Goal: Task Accomplishment & Management: Manage account settings

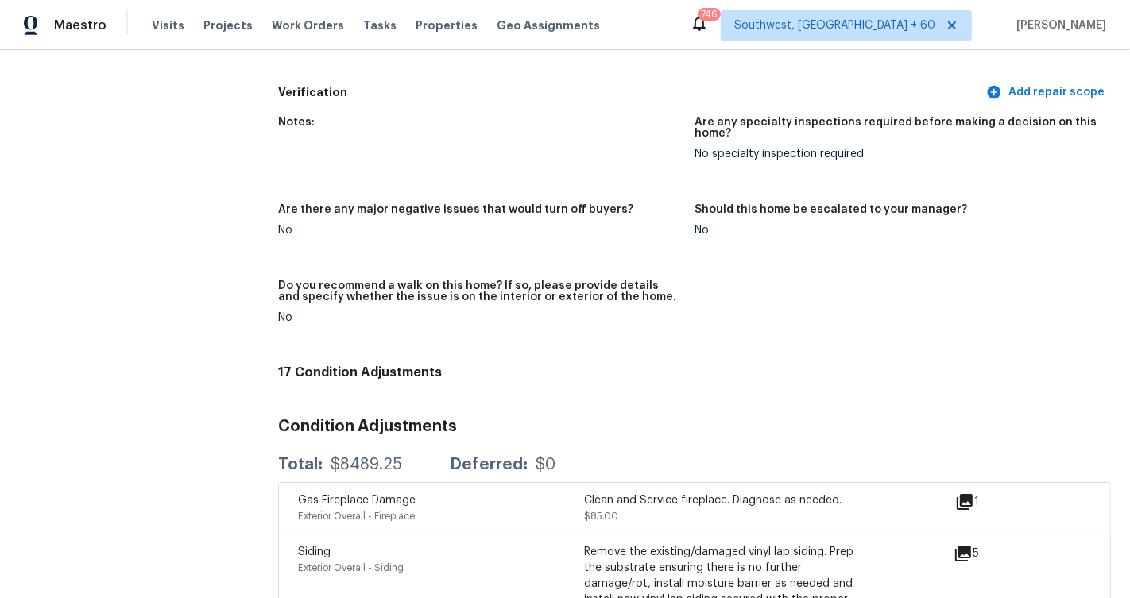
scroll to position [4283, 0]
drag, startPoint x: 329, startPoint y: 425, endPoint x: 404, endPoint y: 425, distance: 75.5
click at [404, 456] on div "Total: $8489.25 Deferred: $0" at bounding box center [416, 464] width 277 height 16
copy div "$8489.25"
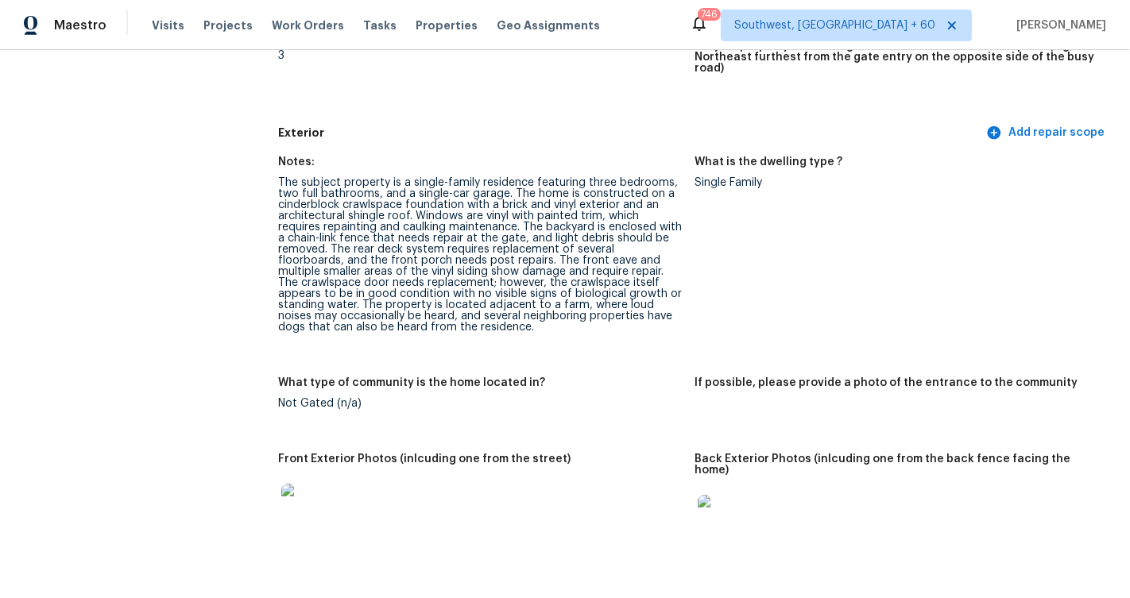
scroll to position [0, 0]
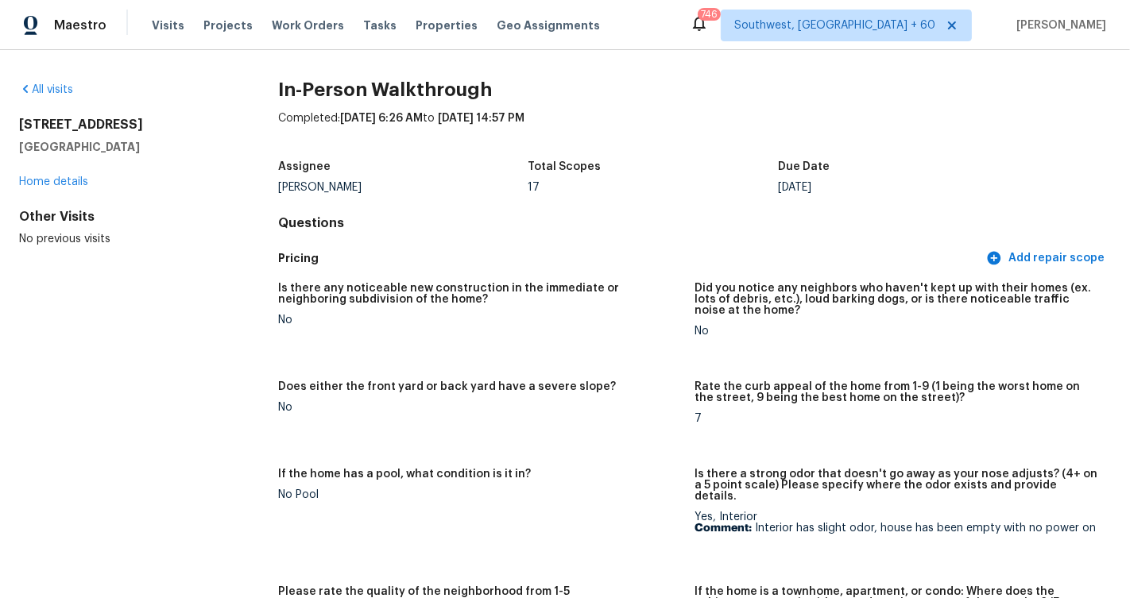
click at [187, 25] on div "Visits Projects Work Orders Tasks Properties Geo Assignments" at bounding box center [385, 26] width 467 height 32
click at [172, 26] on span "Visits" at bounding box center [168, 25] width 33 height 16
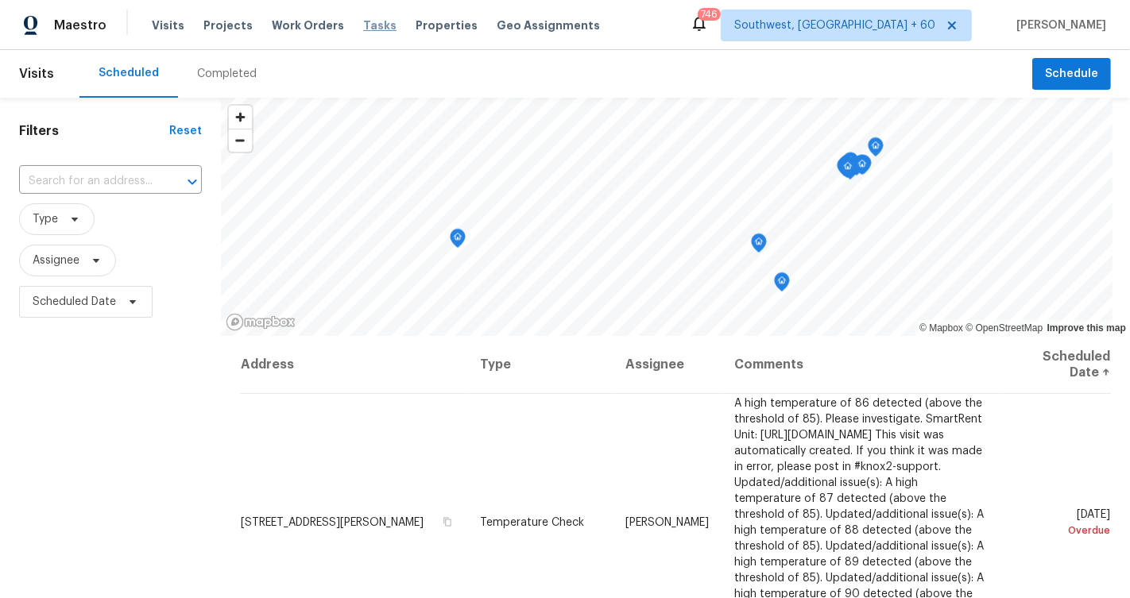
click at [368, 27] on span "Tasks" at bounding box center [379, 25] width 33 height 11
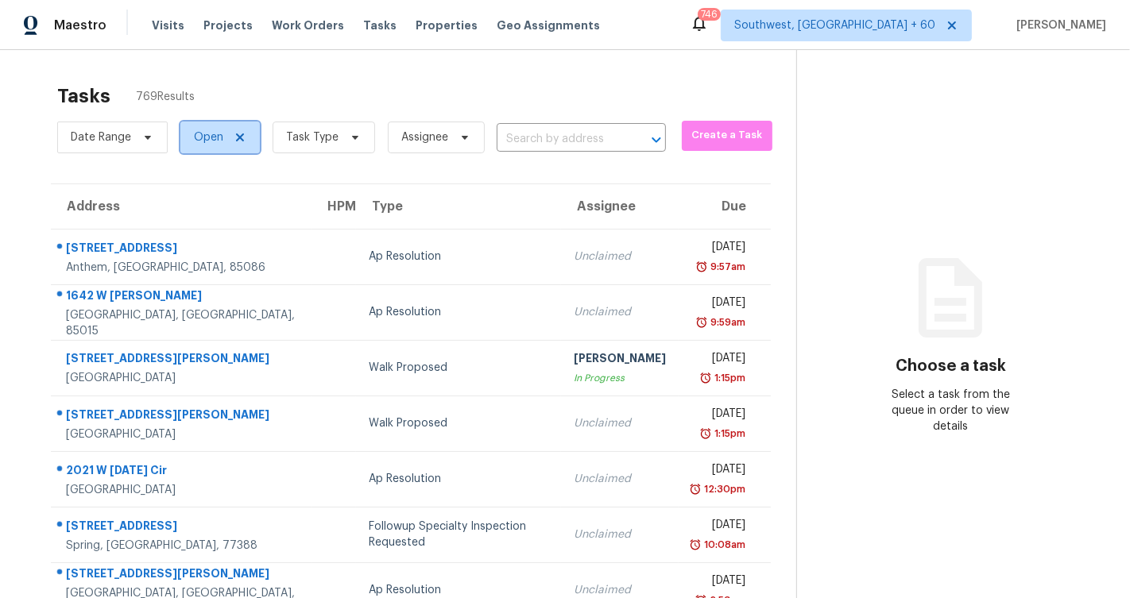
click at [241, 137] on icon at bounding box center [240, 137] width 13 height 13
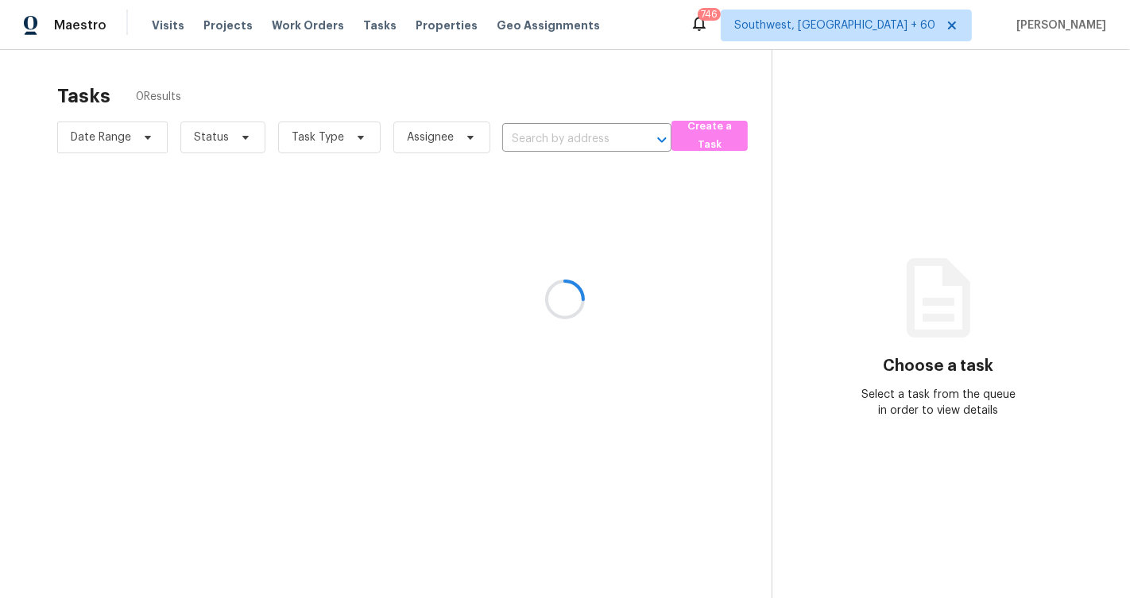
click at [238, 137] on div at bounding box center [565, 299] width 1130 height 598
click at [241, 137] on div at bounding box center [565, 299] width 1130 height 598
click at [504, 131] on div at bounding box center [565, 299] width 1130 height 598
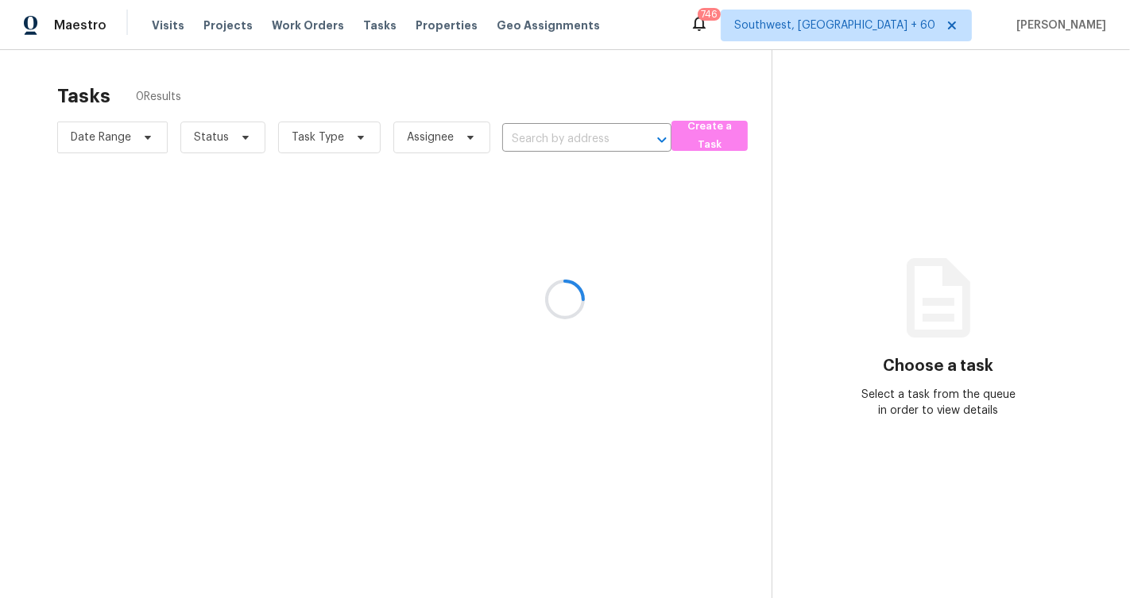
click at [527, 148] on div at bounding box center [565, 299] width 1130 height 598
click at [245, 138] on div at bounding box center [565, 299] width 1130 height 598
click at [944, 168] on div at bounding box center [565, 299] width 1130 height 598
click at [239, 132] on div at bounding box center [565, 299] width 1130 height 598
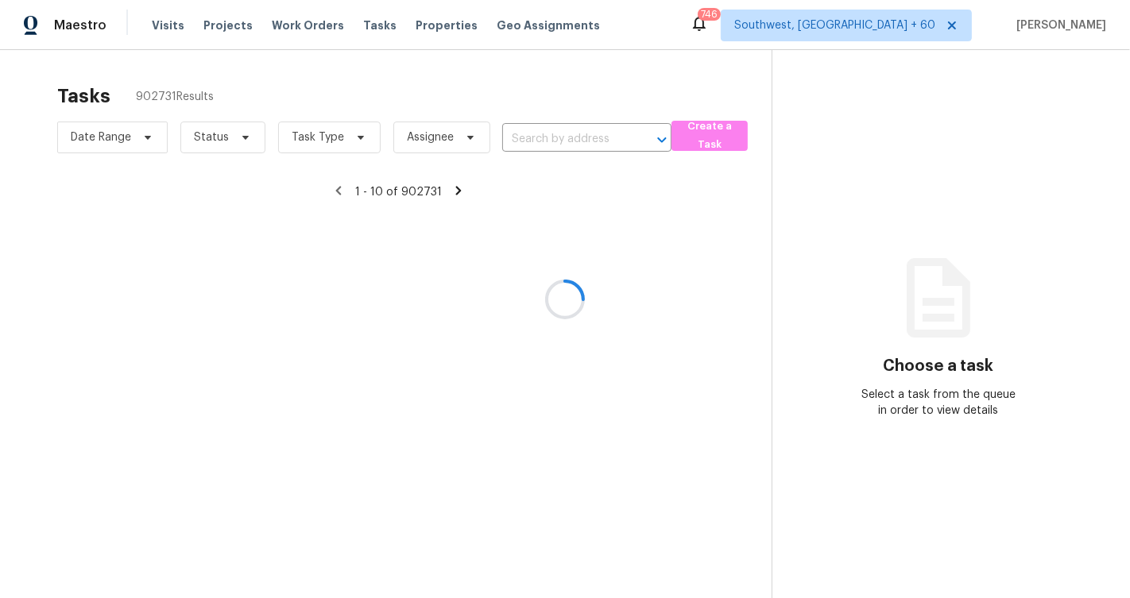
click at [245, 141] on div at bounding box center [565, 299] width 1130 height 598
click at [242, 140] on div at bounding box center [565, 299] width 1130 height 598
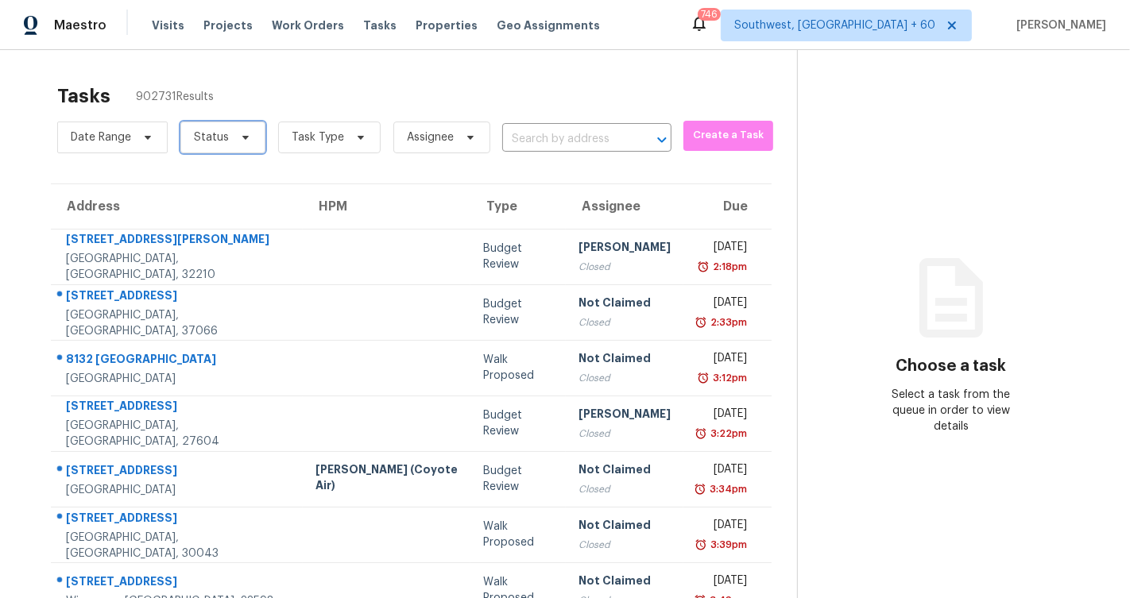
click at [242, 138] on icon at bounding box center [245, 137] width 13 height 13
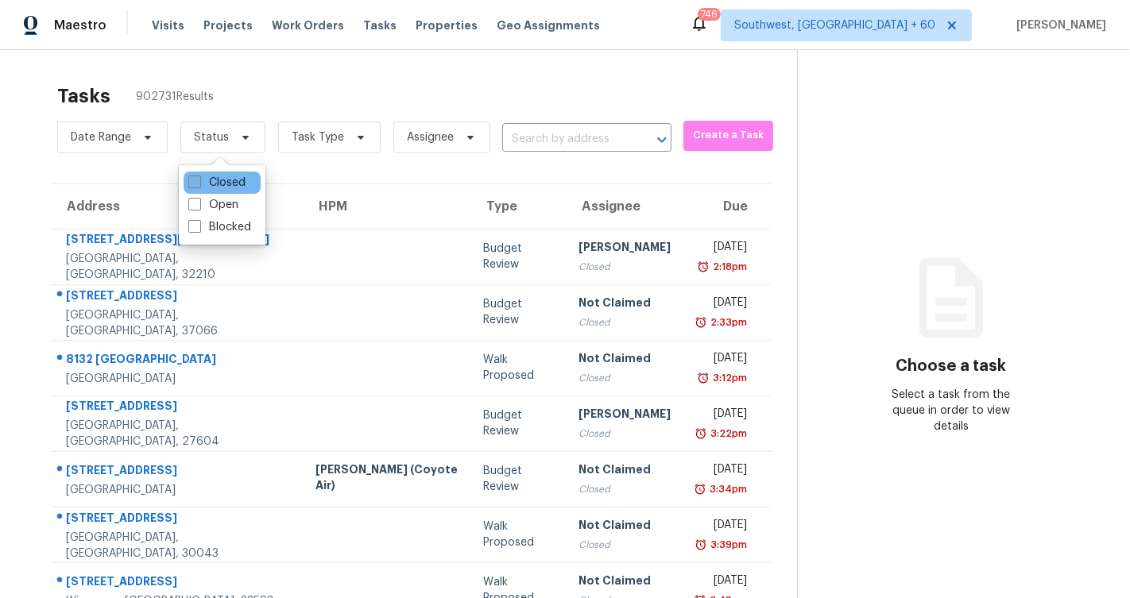
click at [226, 175] on label "Closed" at bounding box center [216, 183] width 57 height 16
click at [199, 175] on input "Closed" at bounding box center [193, 180] width 10 height 10
checkbox input "true"
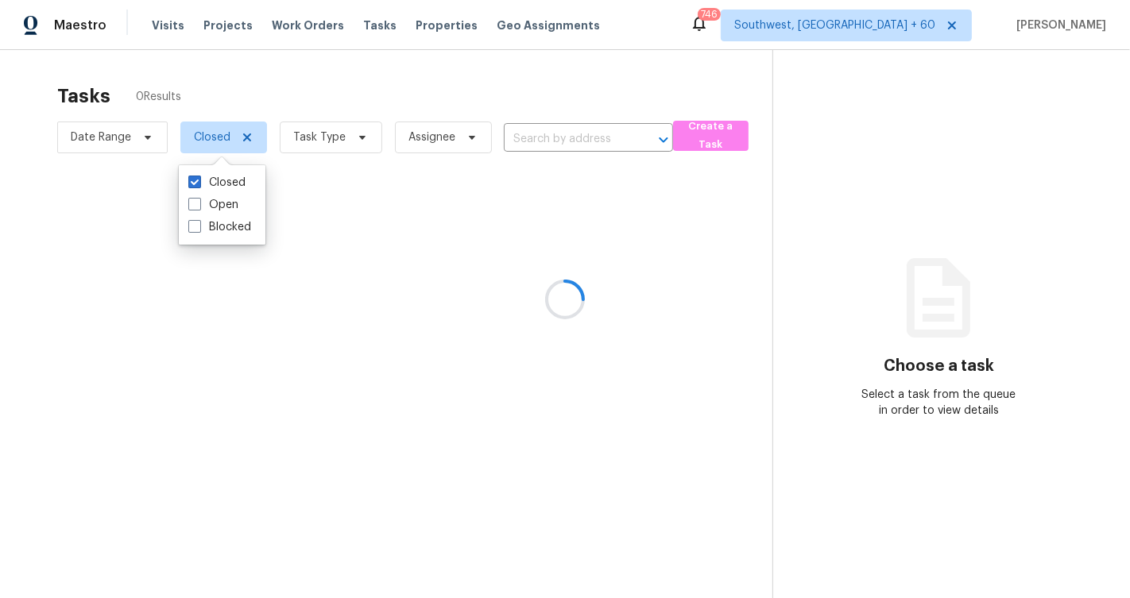
click at [527, 127] on div at bounding box center [565, 299] width 1130 height 598
click at [534, 137] on div at bounding box center [565, 299] width 1130 height 598
click at [519, 136] on div at bounding box center [565, 299] width 1130 height 598
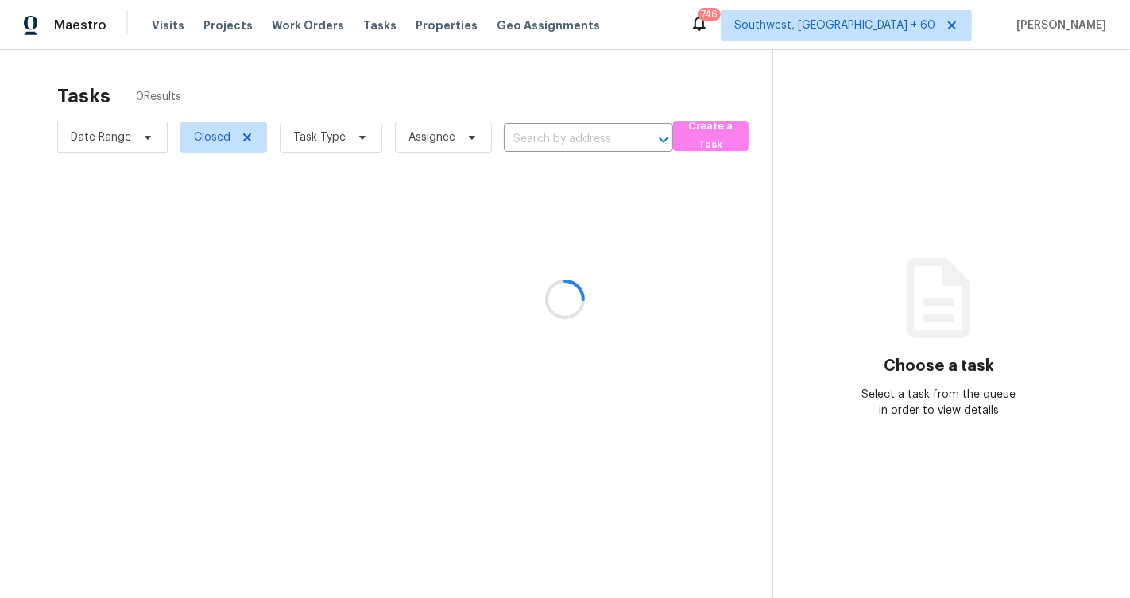
click at [519, 136] on div at bounding box center [565, 299] width 1130 height 598
click at [532, 149] on div at bounding box center [565, 299] width 1130 height 598
click at [531, 142] on div at bounding box center [565, 299] width 1130 height 598
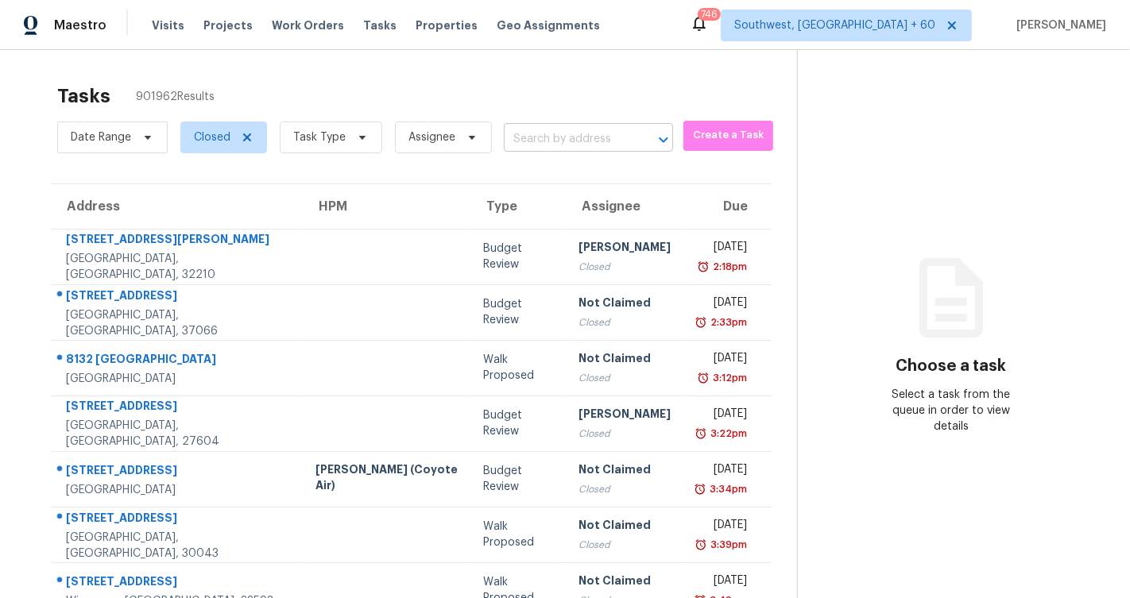
click at [569, 134] on input "text" at bounding box center [566, 139] width 125 height 25
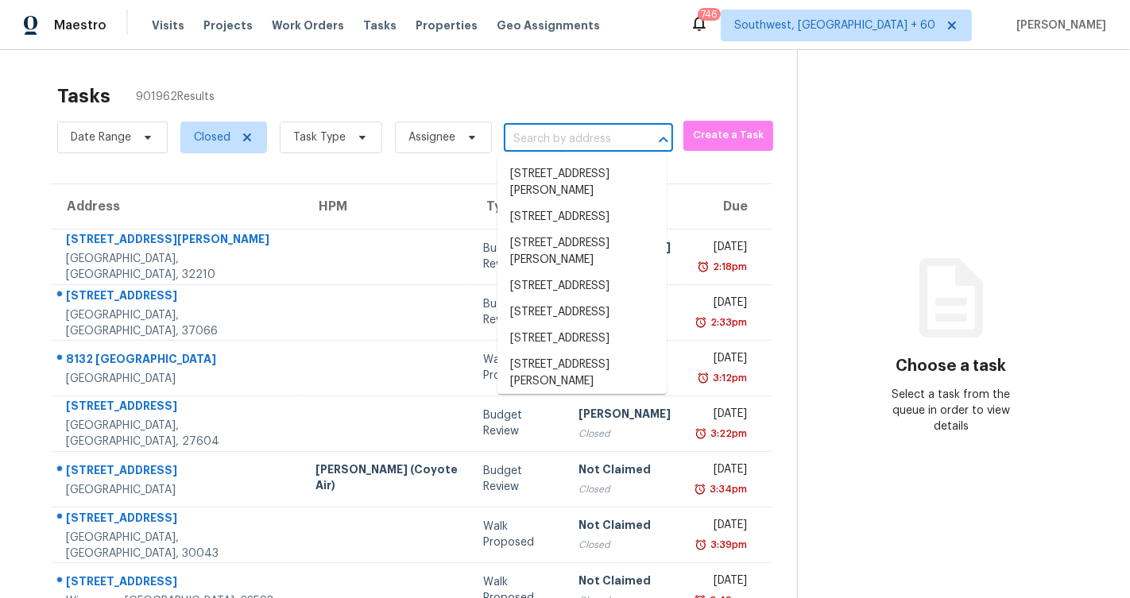
paste input "7555 Branston, San Antonio, TX 78250"
type input "7555 Branston, San Antonio, TX 78250"
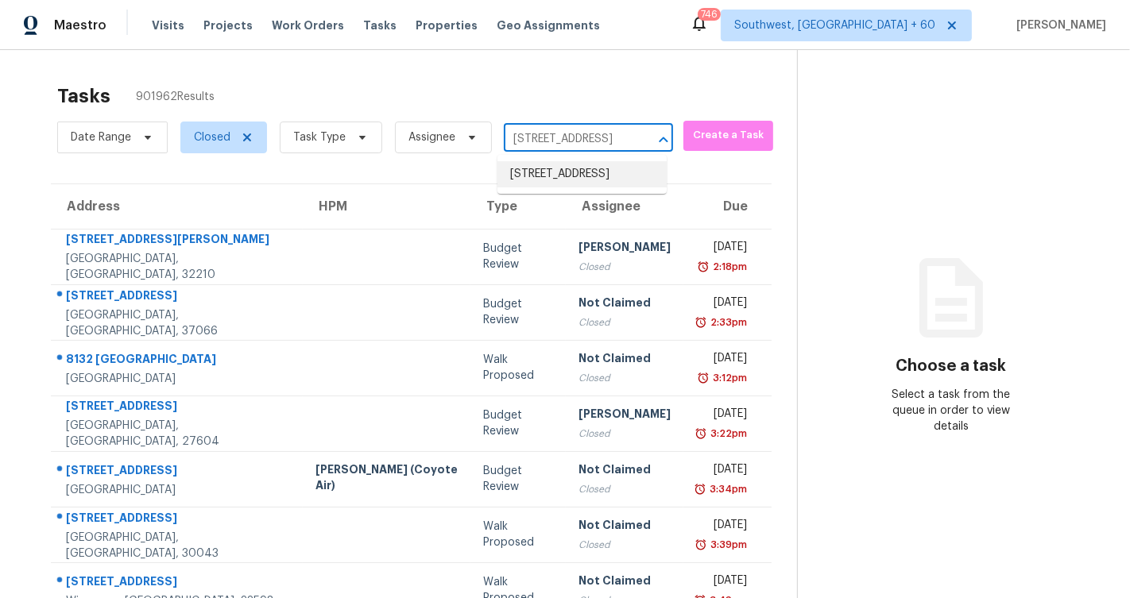
click at [583, 184] on li "7555 Branston, San Antonio, TX 78250" at bounding box center [581, 174] width 169 height 26
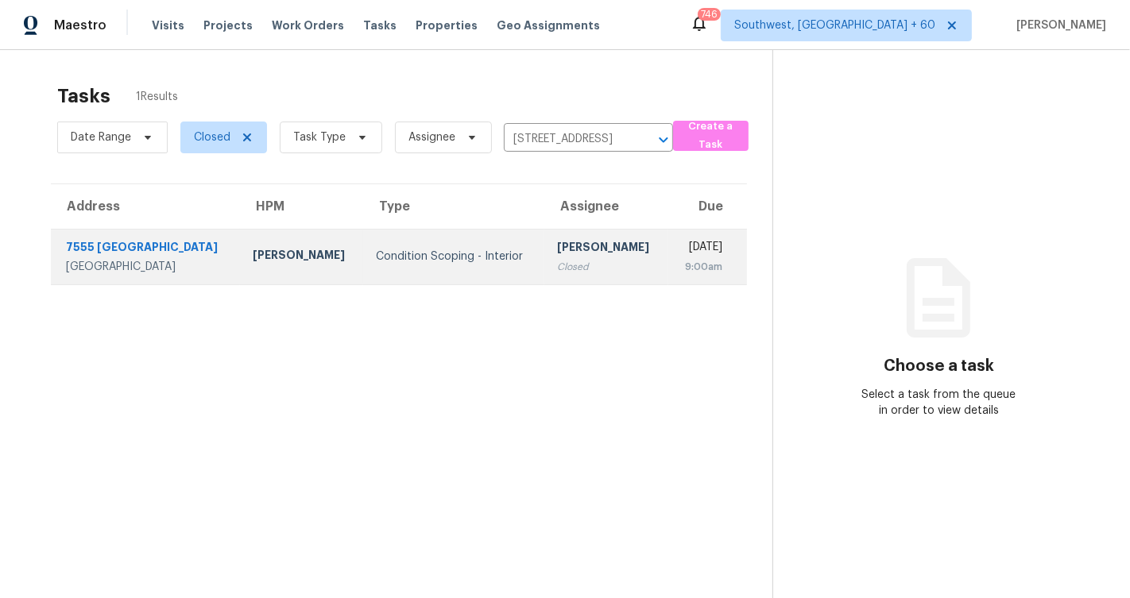
click at [446, 269] on td "Condition Scoping - Interior" at bounding box center [453, 257] width 181 height 56
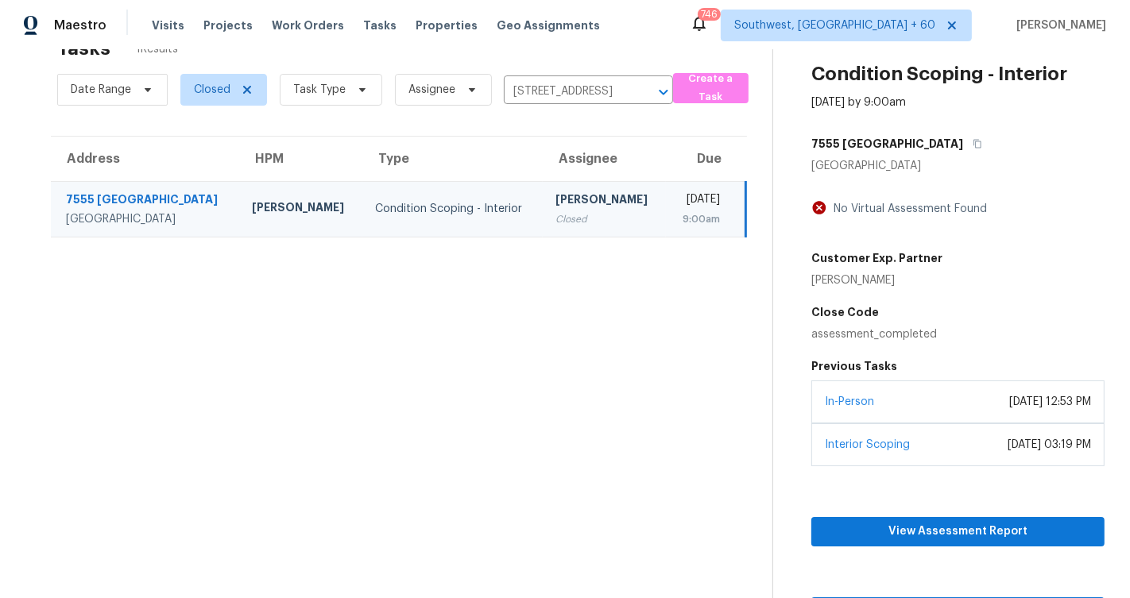
scroll to position [73, 0]
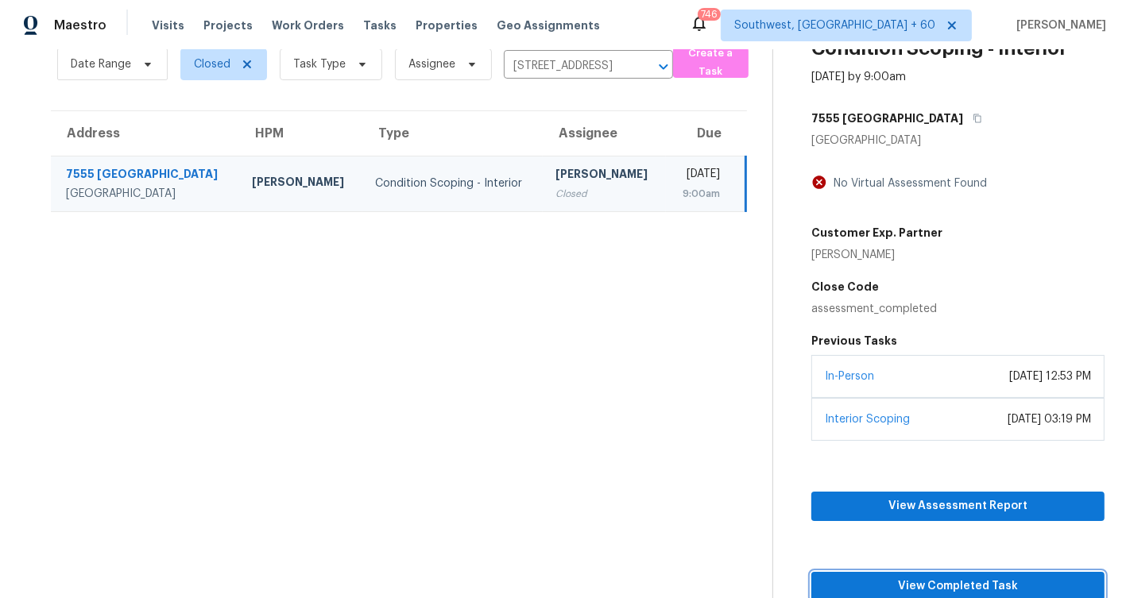
click at [994, 590] on span "View Completed Task" at bounding box center [958, 587] width 268 height 20
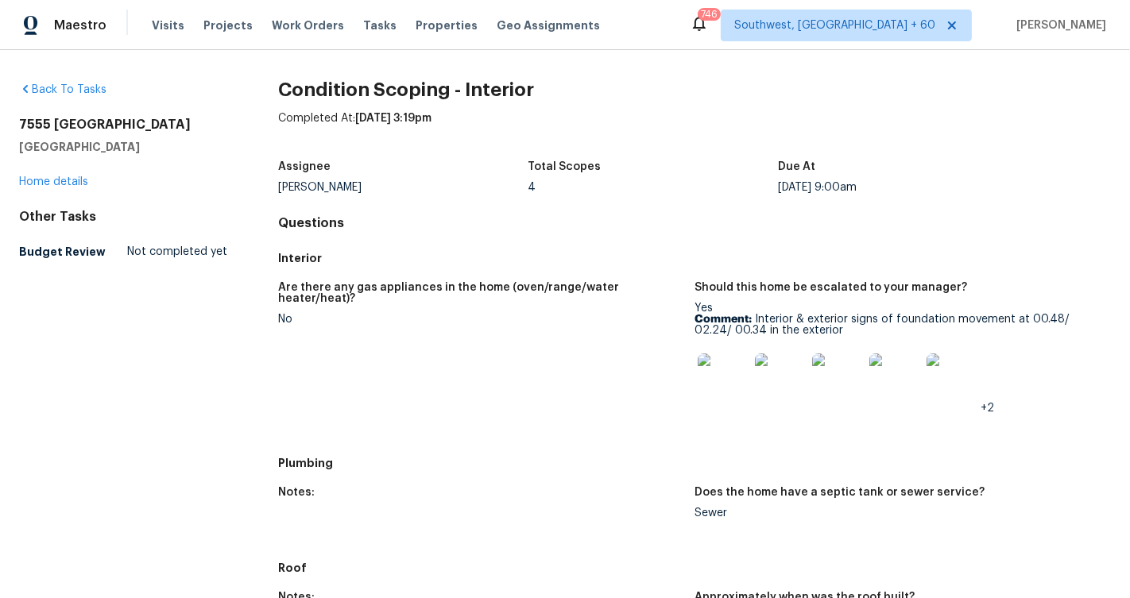
scroll to position [812, 0]
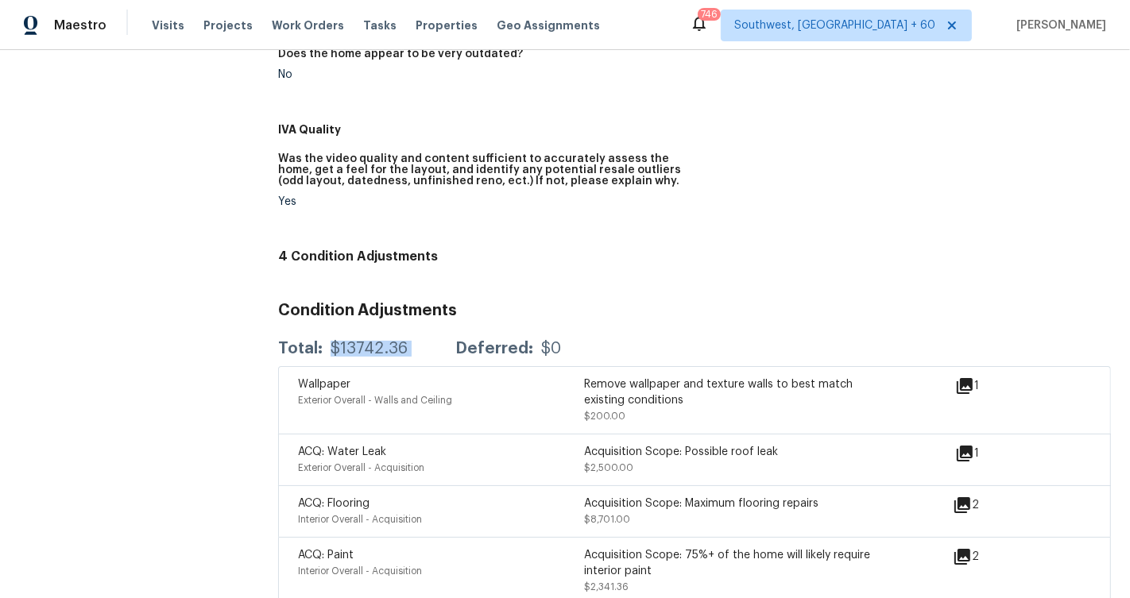
drag, startPoint x: 330, startPoint y: 324, endPoint x: 431, endPoint y: 324, distance: 100.9
click at [431, 341] on div "Total: $13742.36 Deferred: $0" at bounding box center [419, 349] width 283 height 16
copy div "$13742.36"
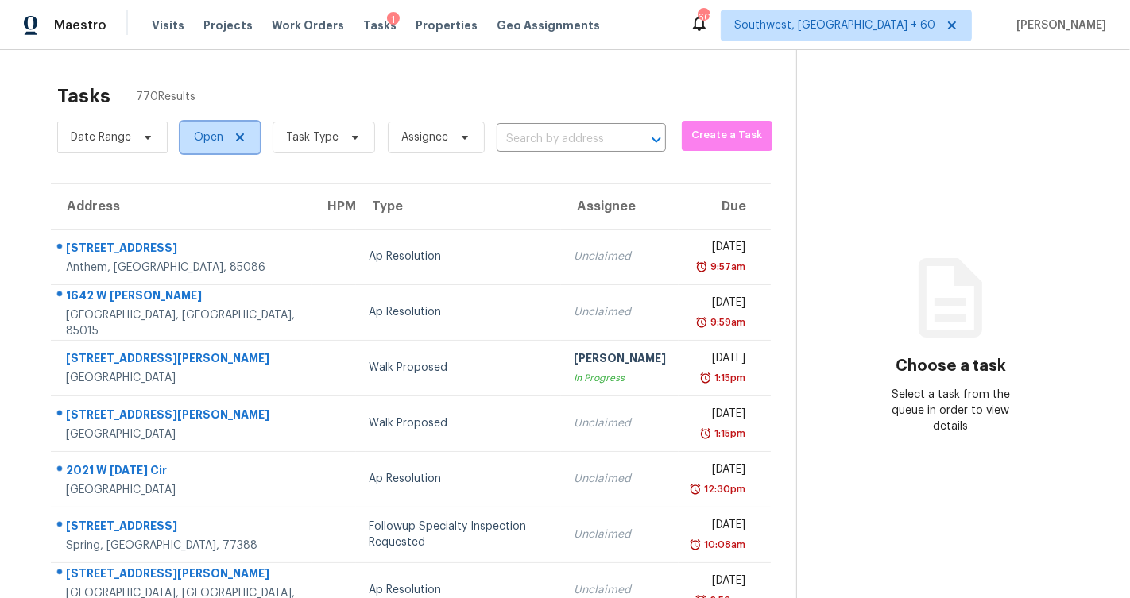
click at [234, 137] on icon at bounding box center [240, 137] width 13 height 13
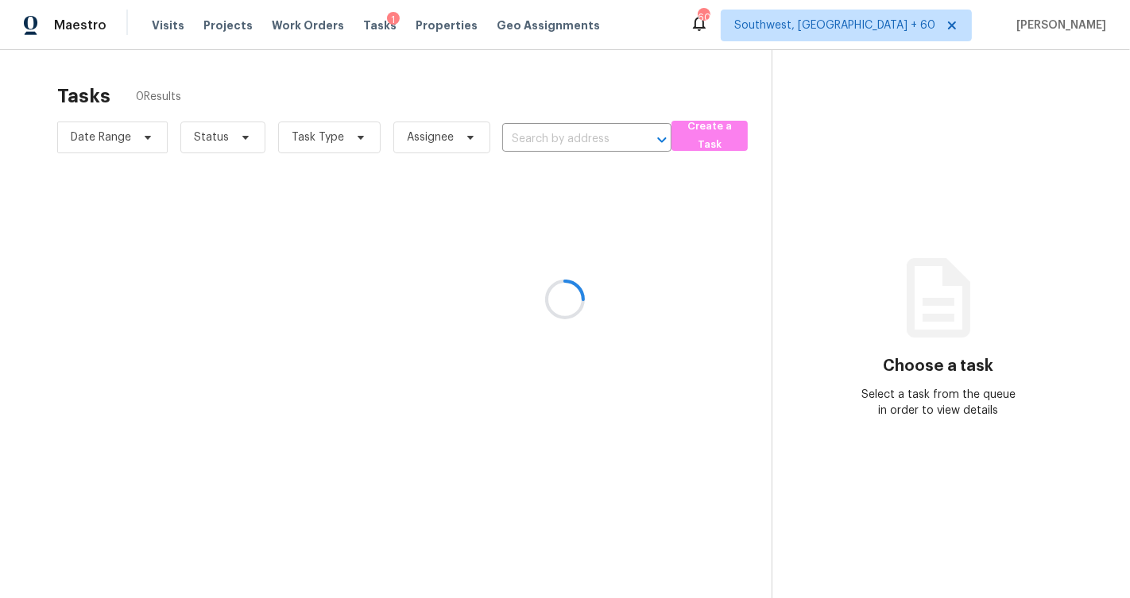
click at [235, 138] on div at bounding box center [565, 299] width 1130 height 598
click at [238, 141] on div at bounding box center [565, 299] width 1130 height 598
click at [240, 133] on div at bounding box center [565, 299] width 1130 height 598
click at [252, 131] on div at bounding box center [565, 299] width 1130 height 598
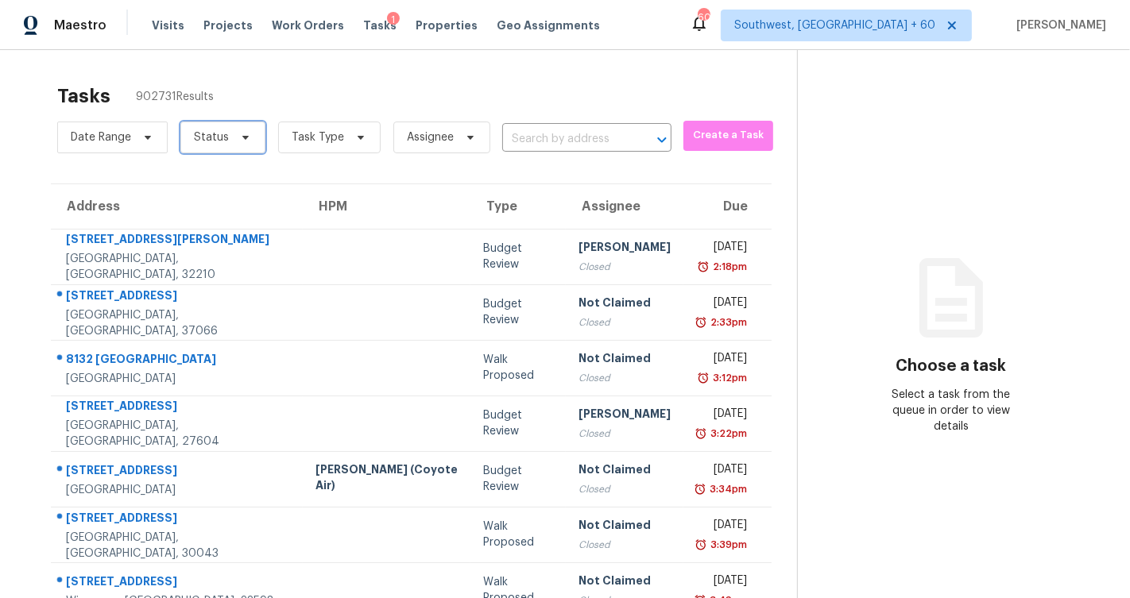
click at [245, 139] on icon at bounding box center [245, 137] width 13 height 13
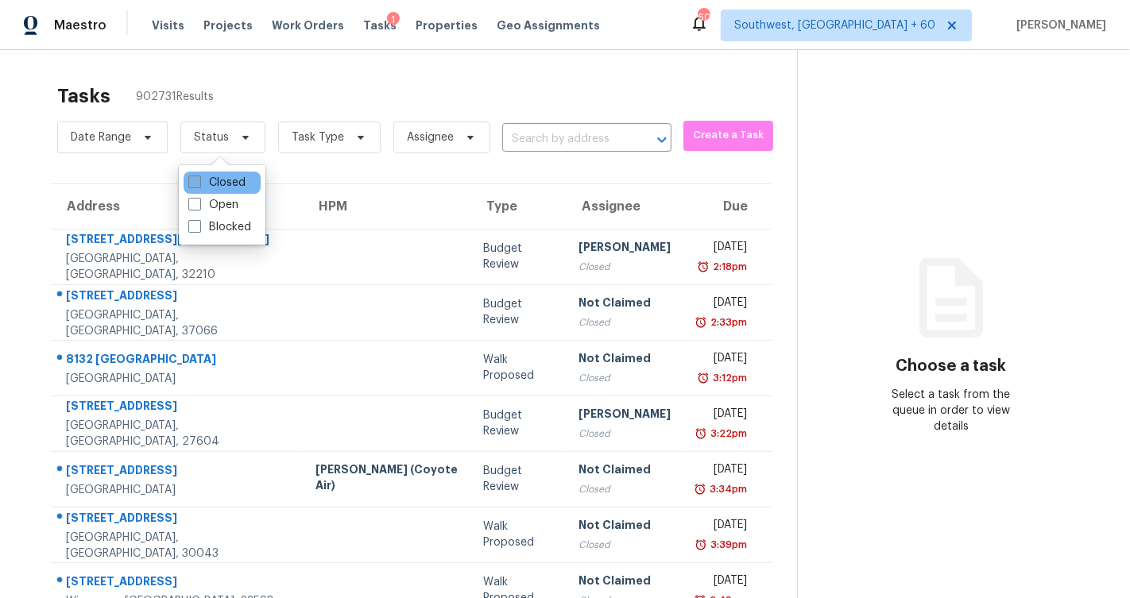
click at [197, 184] on span at bounding box center [194, 182] width 13 height 13
click at [197, 184] on input "Closed" at bounding box center [193, 180] width 10 height 10
checkbox input "true"
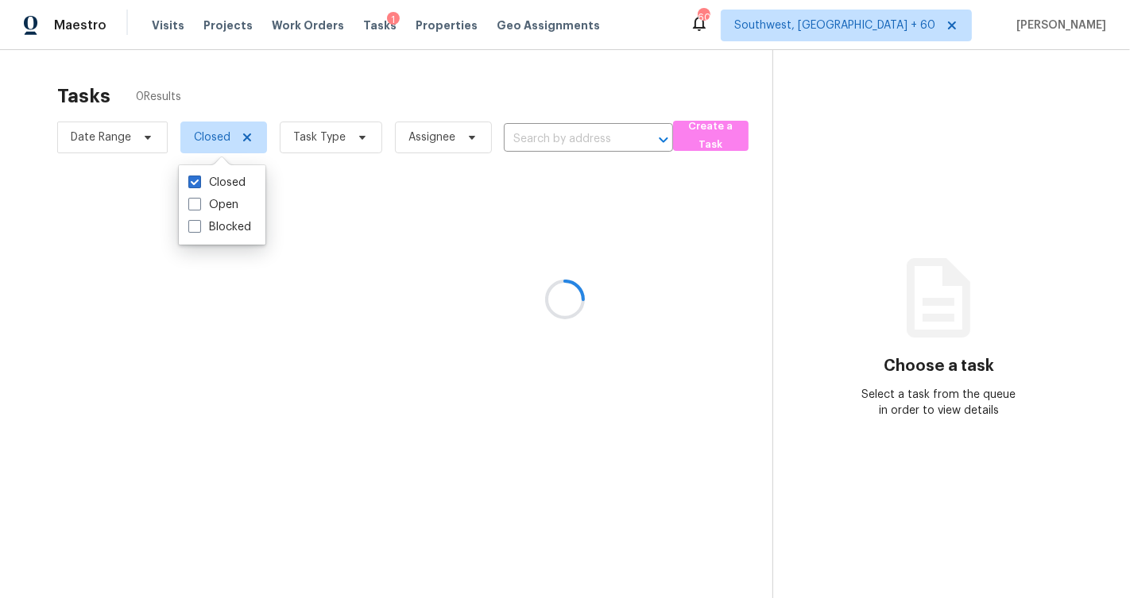
click at [512, 144] on div at bounding box center [565, 299] width 1130 height 598
click at [522, 133] on div at bounding box center [565, 299] width 1130 height 598
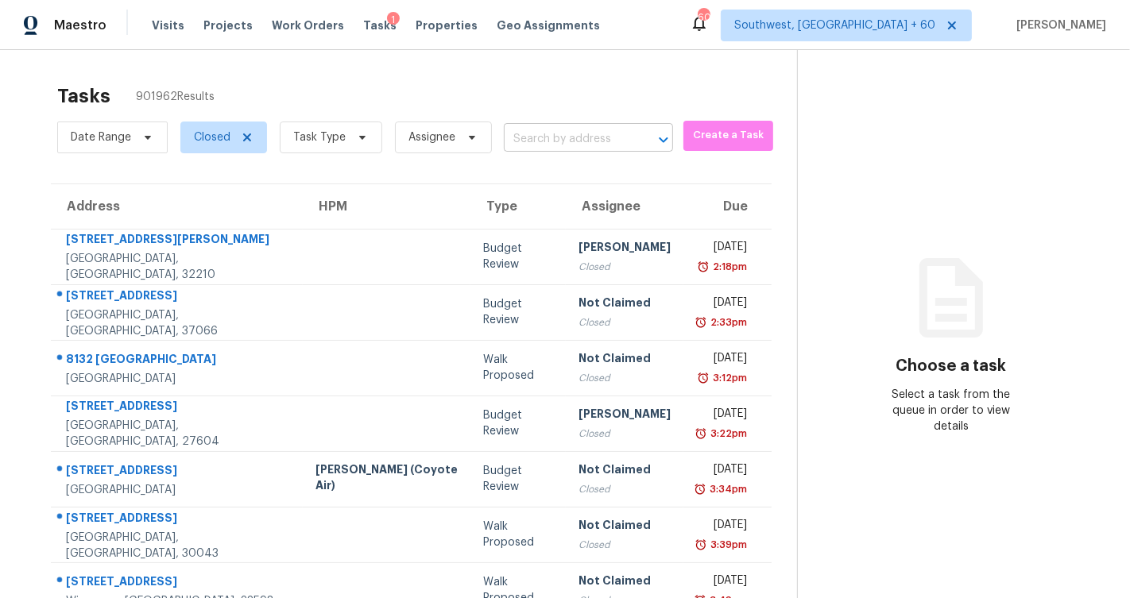
click at [505, 149] on input "text" at bounding box center [566, 139] width 125 height 25
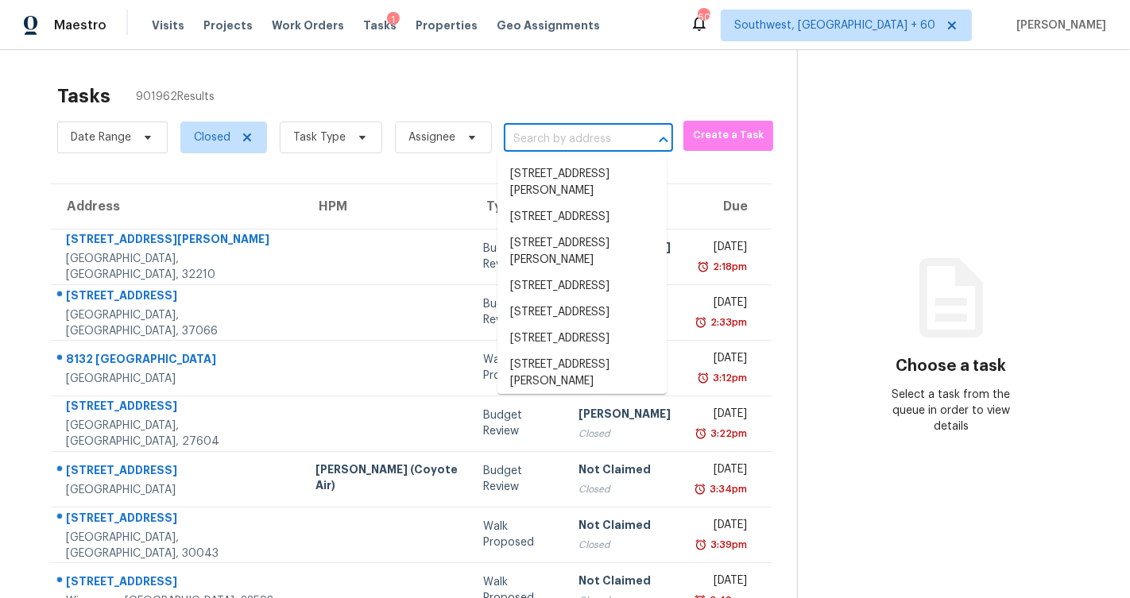
paste input "1096 River Ter, Clarksville, TN 37043"
type input "1096 River Ter, Clarksville, TN 37043"
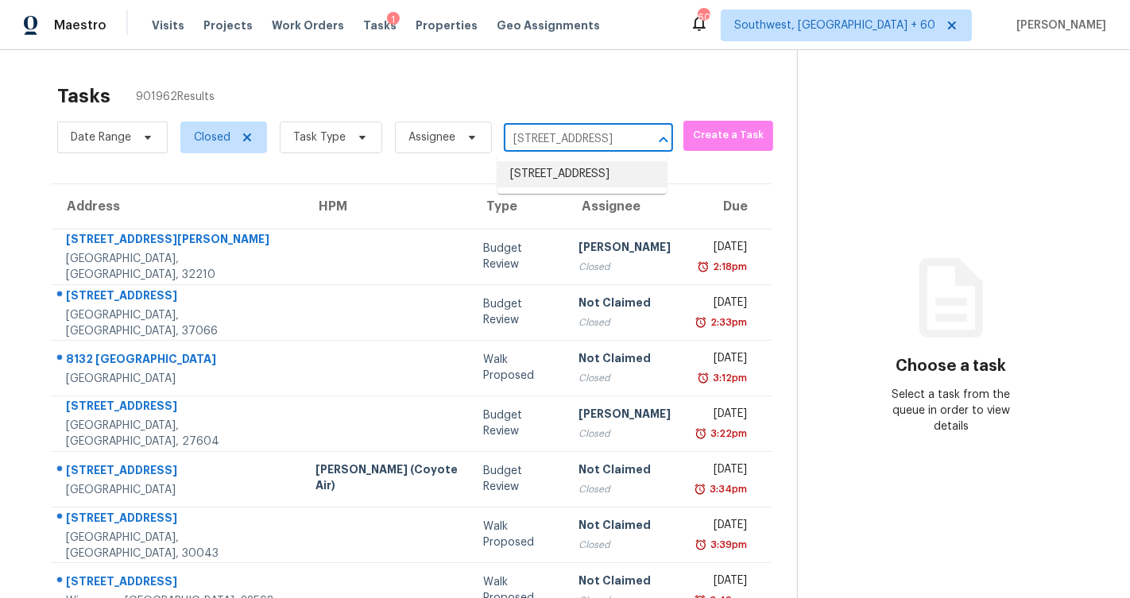
click at [592, 183] on li "1096 River Ter, Clarksville, TN 37043" at bounding box center [581, 174] width 169 height 26
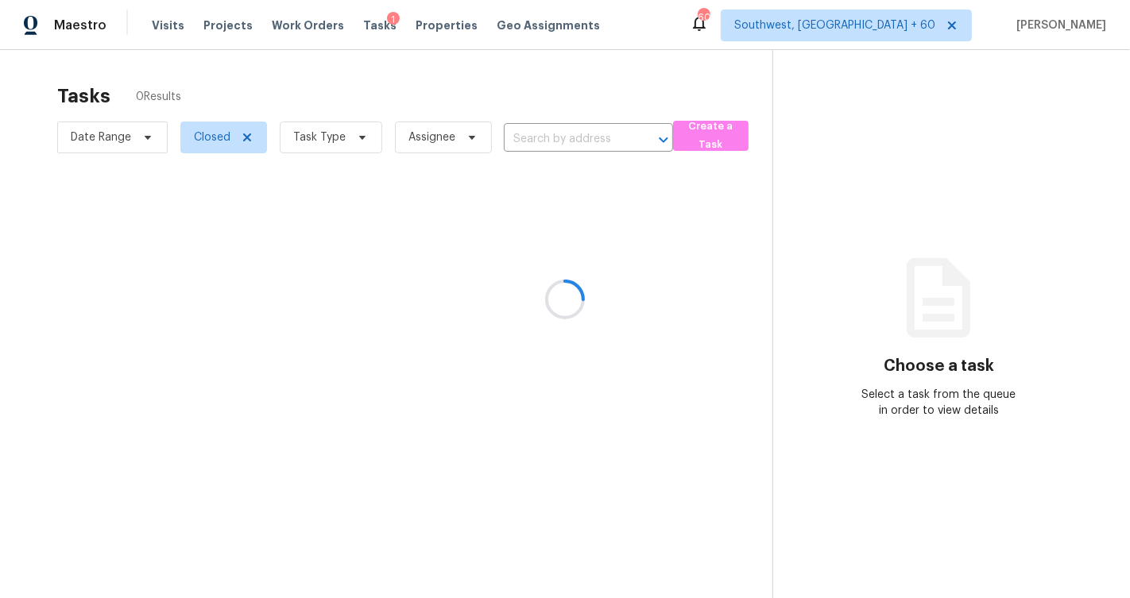
type input "1096 River Ter, Clarksville, TN 37043"
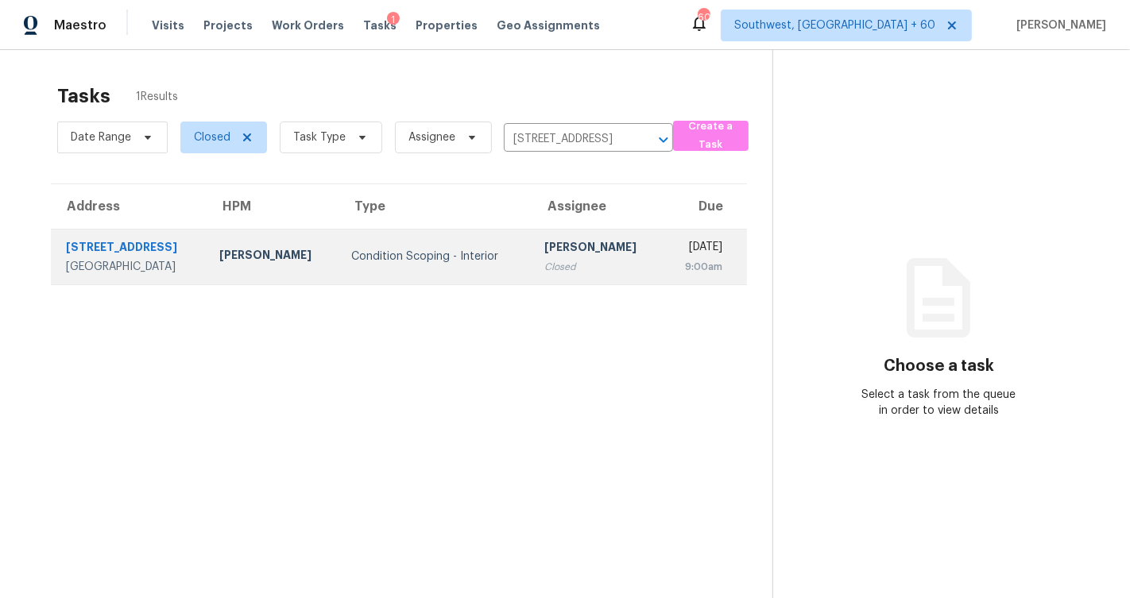
click at [409, 253] on div "Condition Scoping - Interior" at bounding box center [435, 257] width 168 height 16
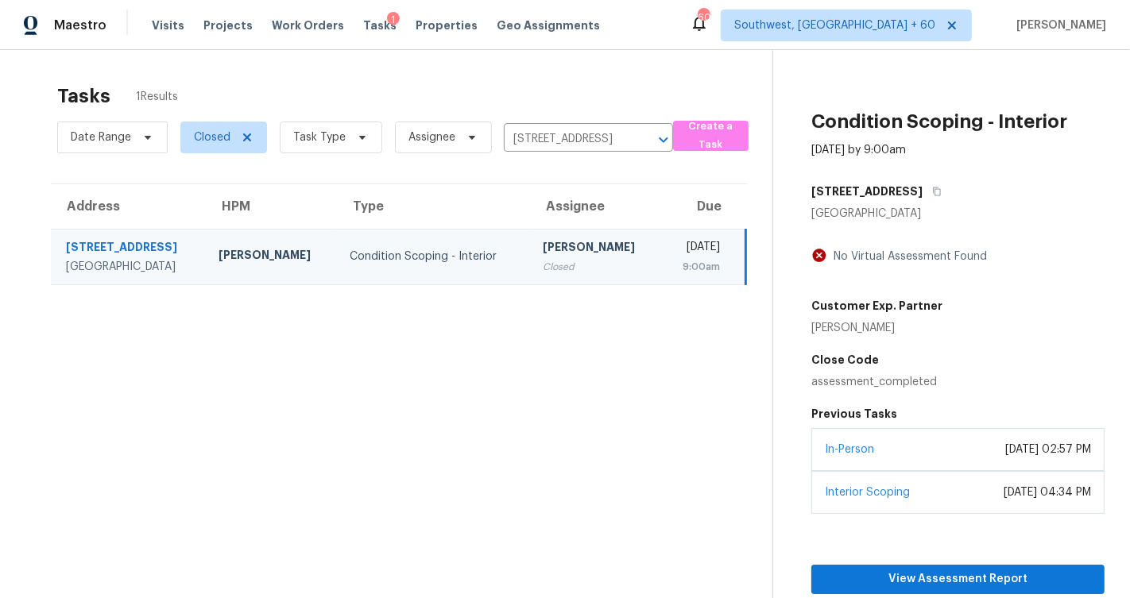
scroll to position [73, 0]
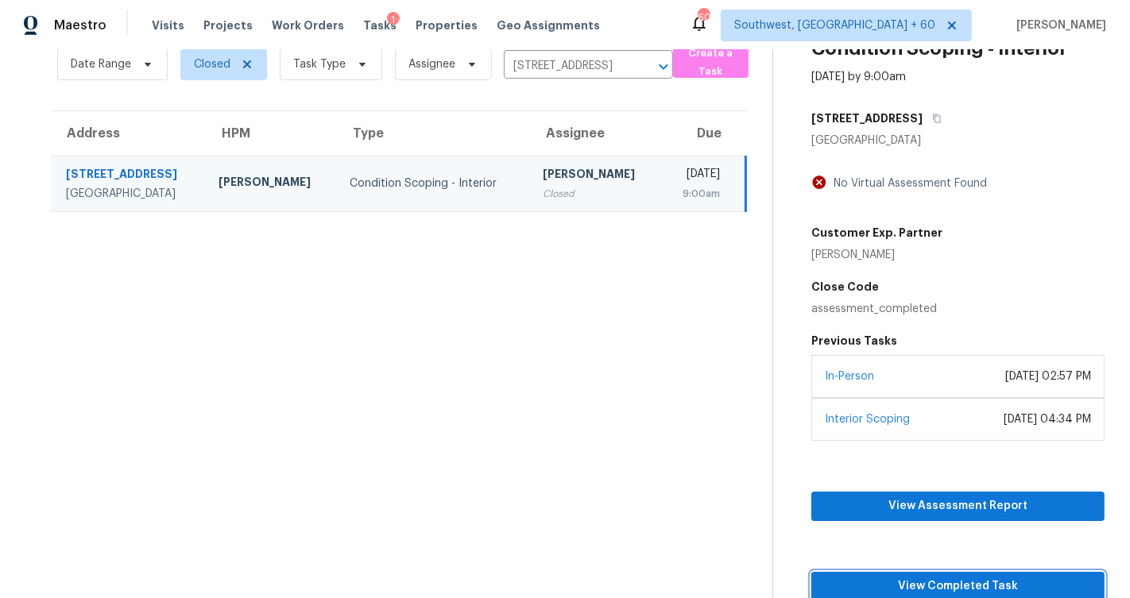
click at [945, 580] on span "View Completed Task" at bounding box center [958, 587] width 268 height 20
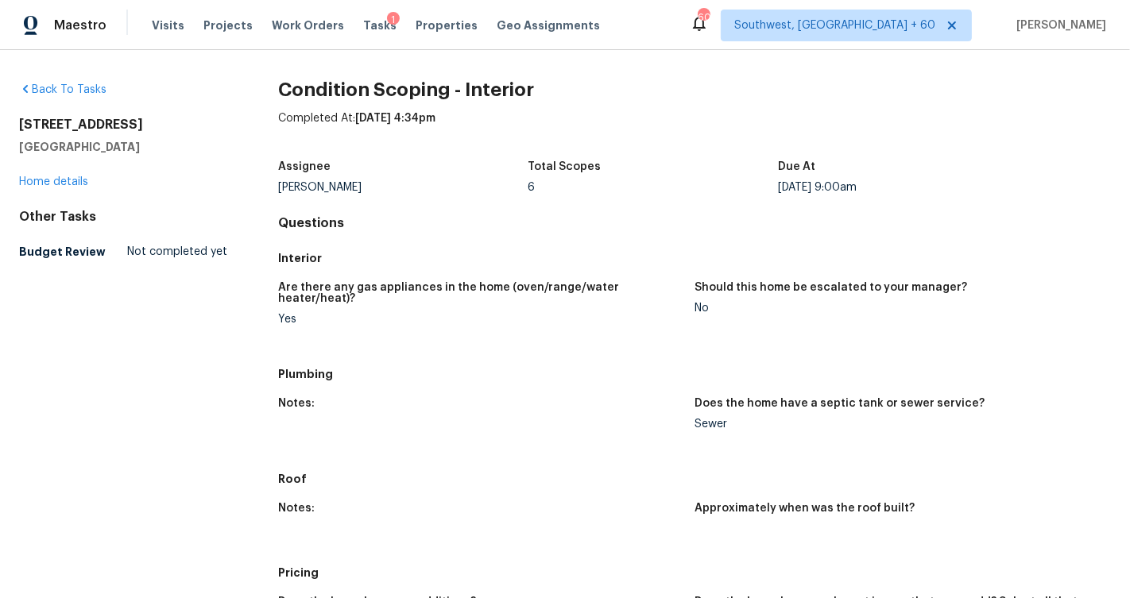
click at [180, 21] on div "Visits Projects Work Orders Tasks 1 Properties Geo Assignments" at bounding box center [385, 26] width 467 height 32
click at [172, 23] on span "Visits" at bounding box center [168, 25] width 33 height 16
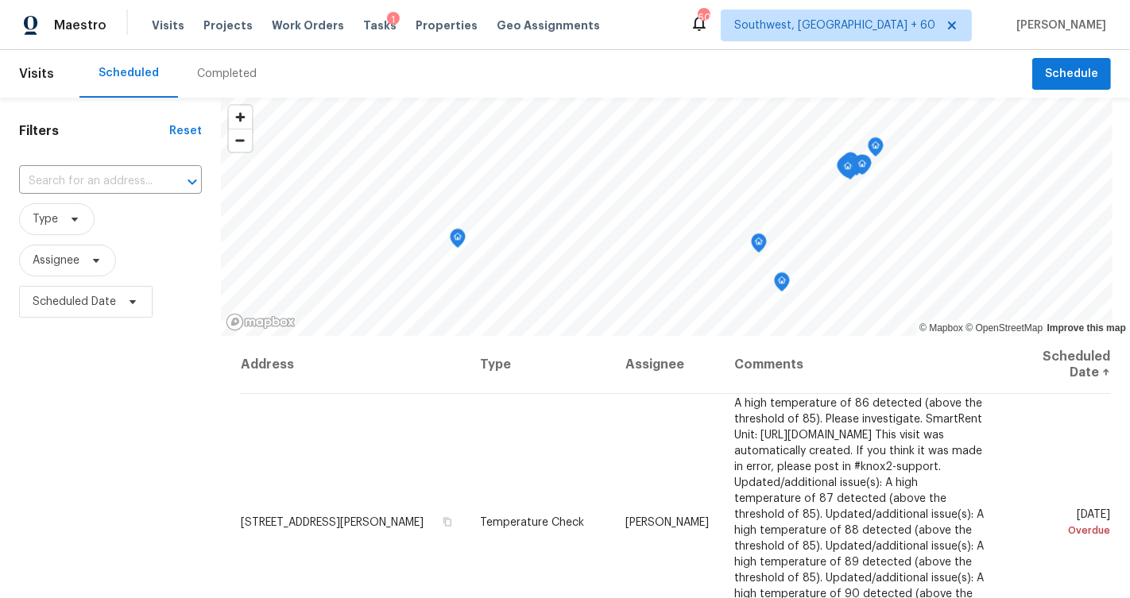
click at [217, 70] on div "Completed" at bounding box center [227, 74] width 60 height 16
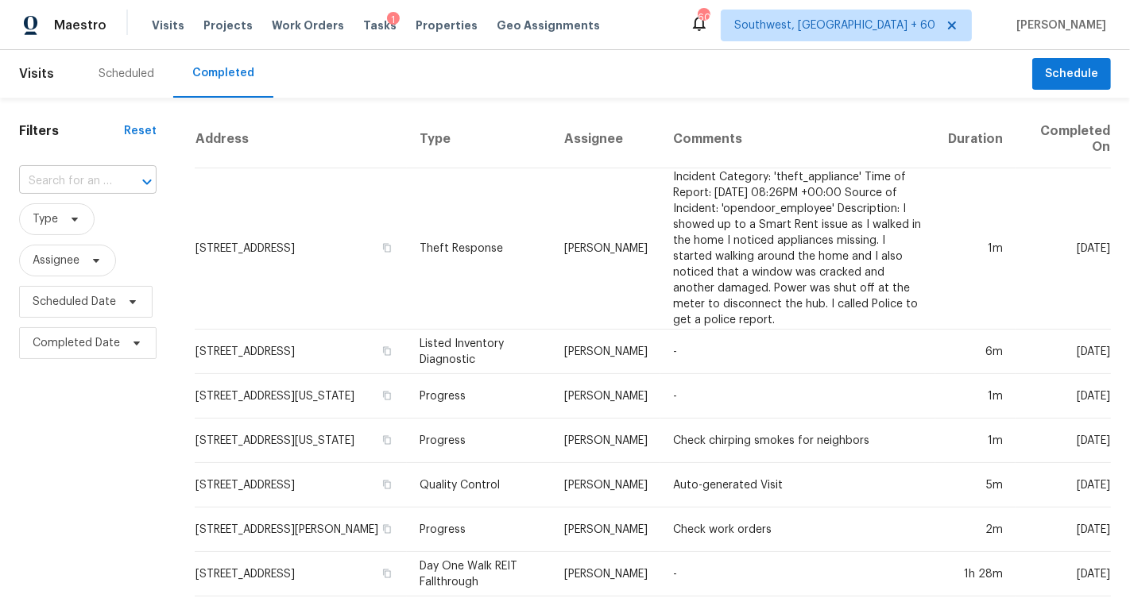
click at [56, 187] on input "text" at bounding box center [65, 181] width 93 height 25
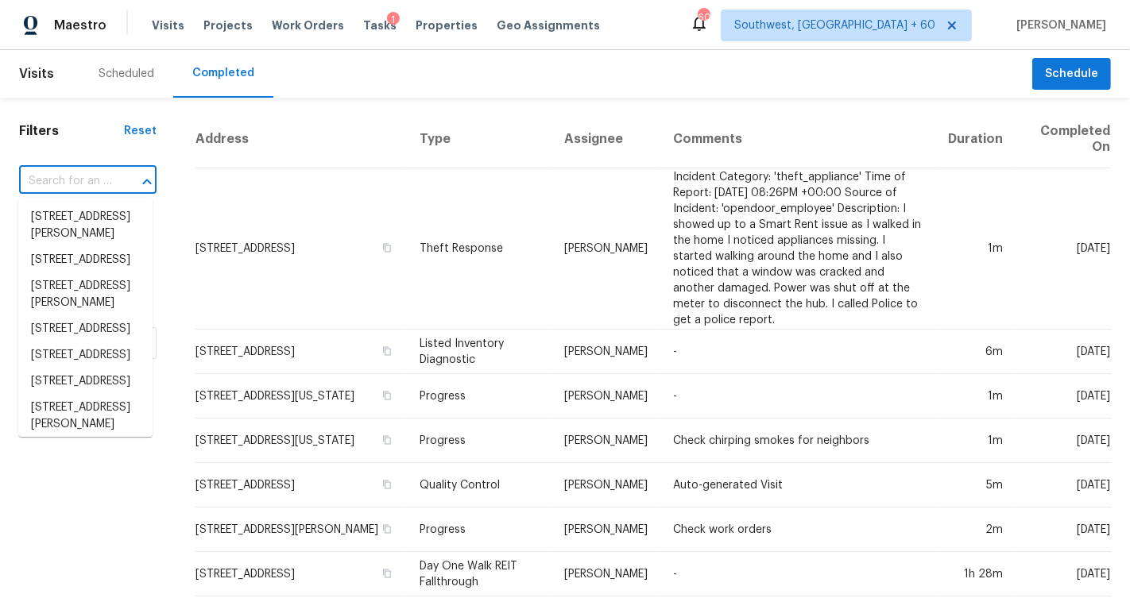
paste input "7555 Branston, San Antonio, TX 78250"
type input "7555 Branston, San Antonio, TX 78250"
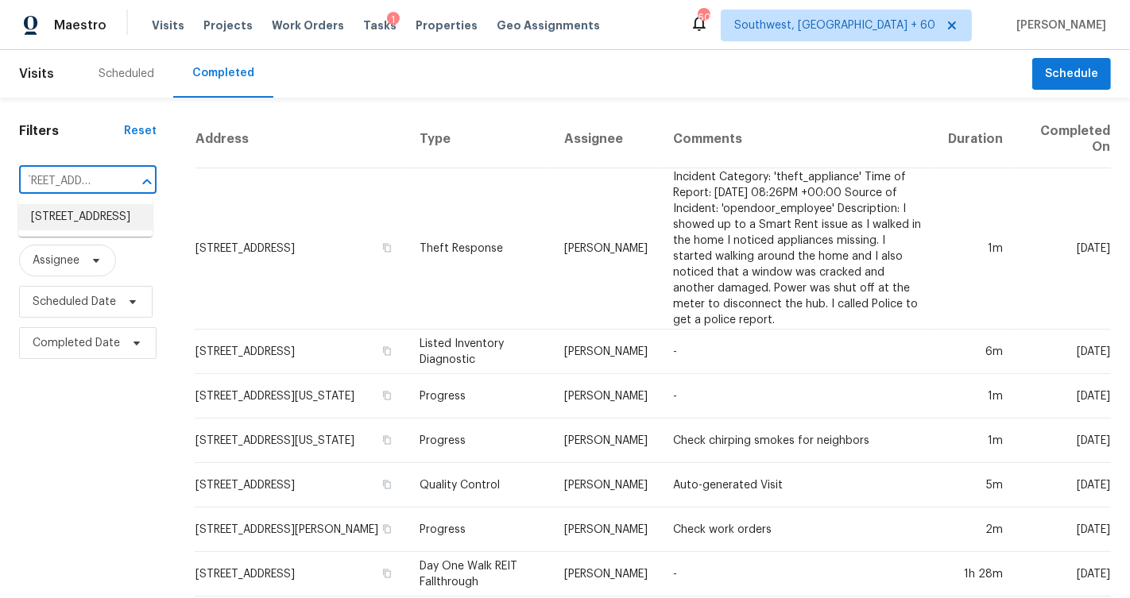
click at [91, 222] on li "7555 Branston, San Antonio, TX 78250" at bounding box center [85, 217] width 134 height 26
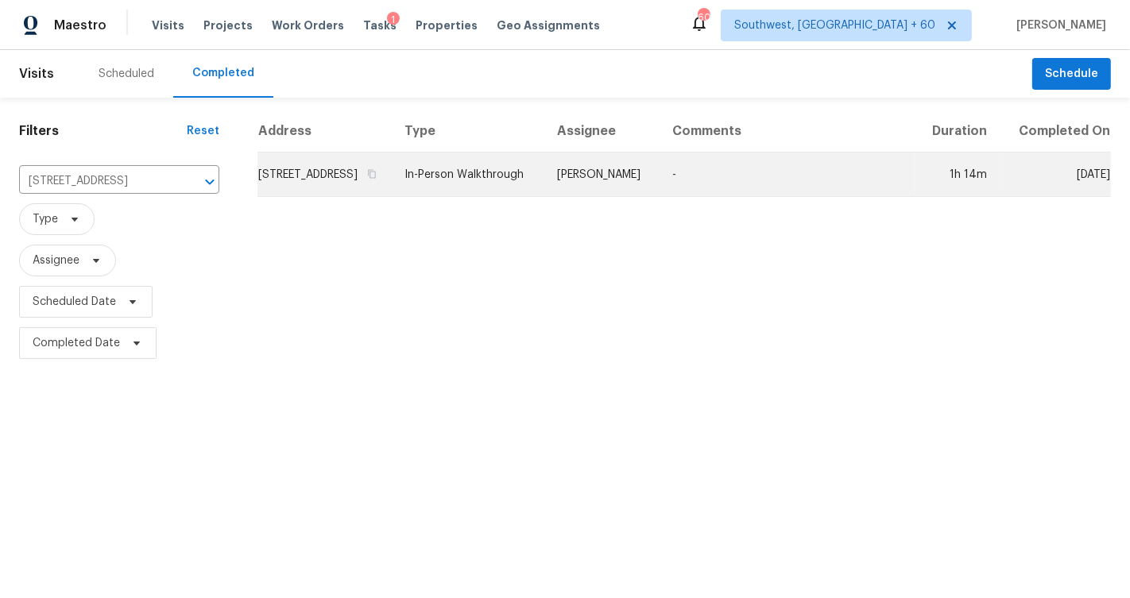
click at [544, 197] on td "In-Person Walkthrough" at bounding box center [468, 175] width 153 height 44
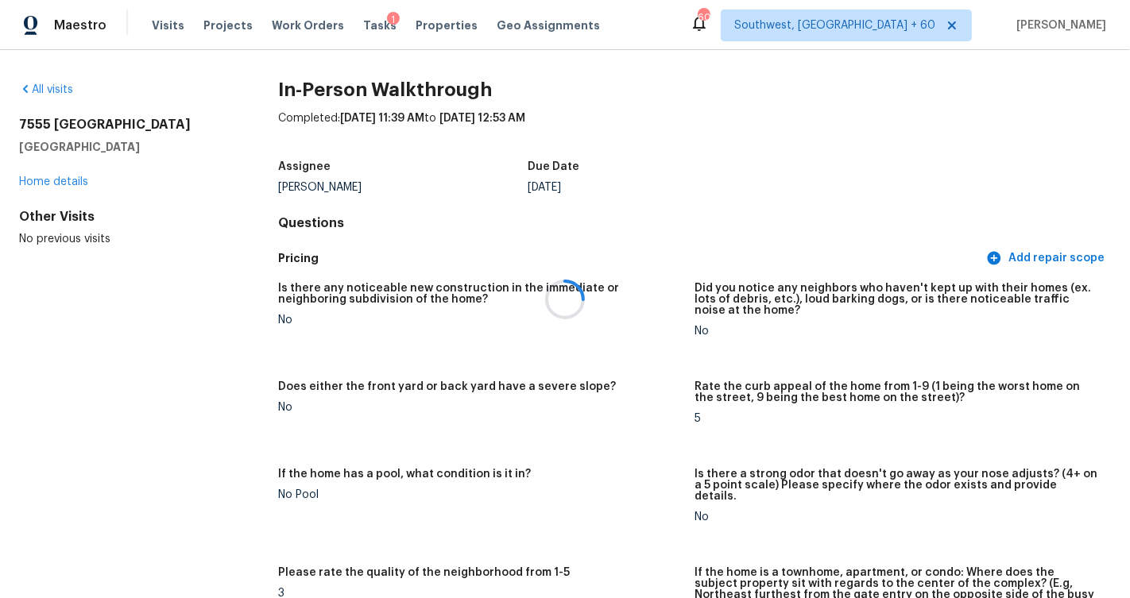
click at [158, 30] on div at bounding box center [565, 299] width 1130 height 598
click at [158, 31] on div at bounding box center [565, 299] width 1130 height 598
click at [156, 22] on div at bounding box center [565, 299] width 1130 height 598
click at [156, 22] on span "Visits" at bounding box center [168, 25] width 33 height 16
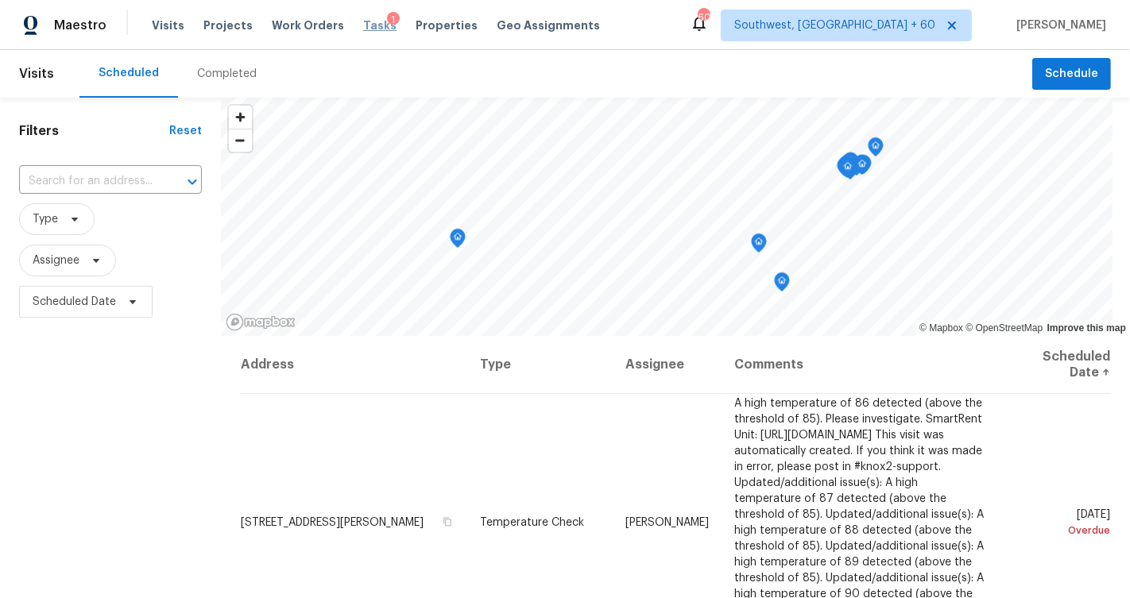
click at [363, 30] on span "Tasks" at bounding box center [379, 25] width 33 height 11
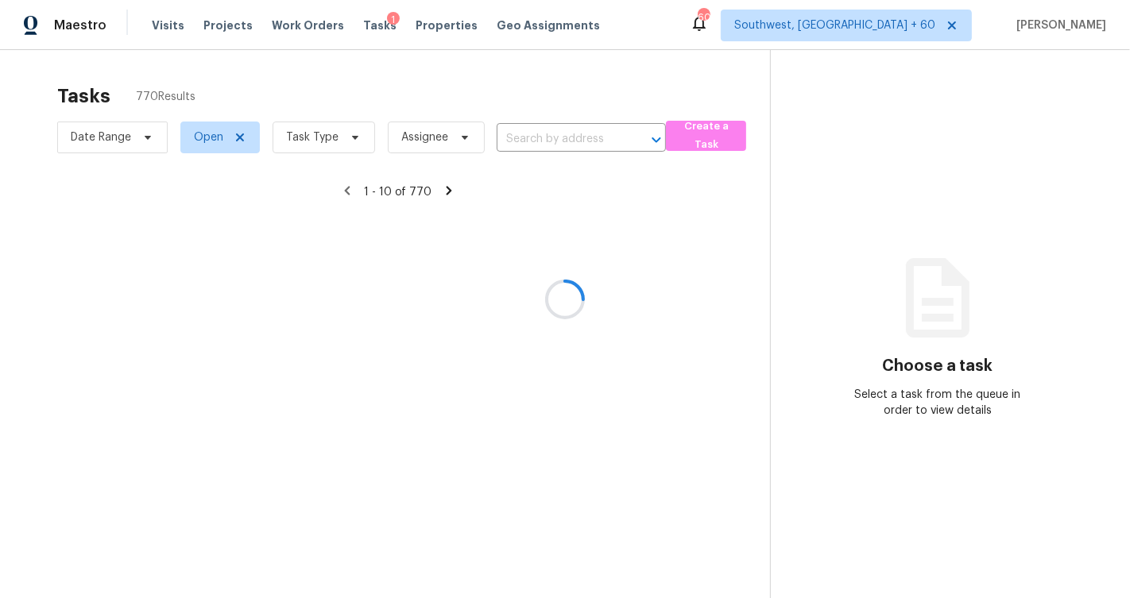
click at [231, 136] on div at bounding box center [565, 299] width 1130 height 598
click at [163, 33] on div at bounding box center [565, 299] width 1130 height 598
click at [162, 28] on div at bounding box center [565, 299] width 1130 height 598
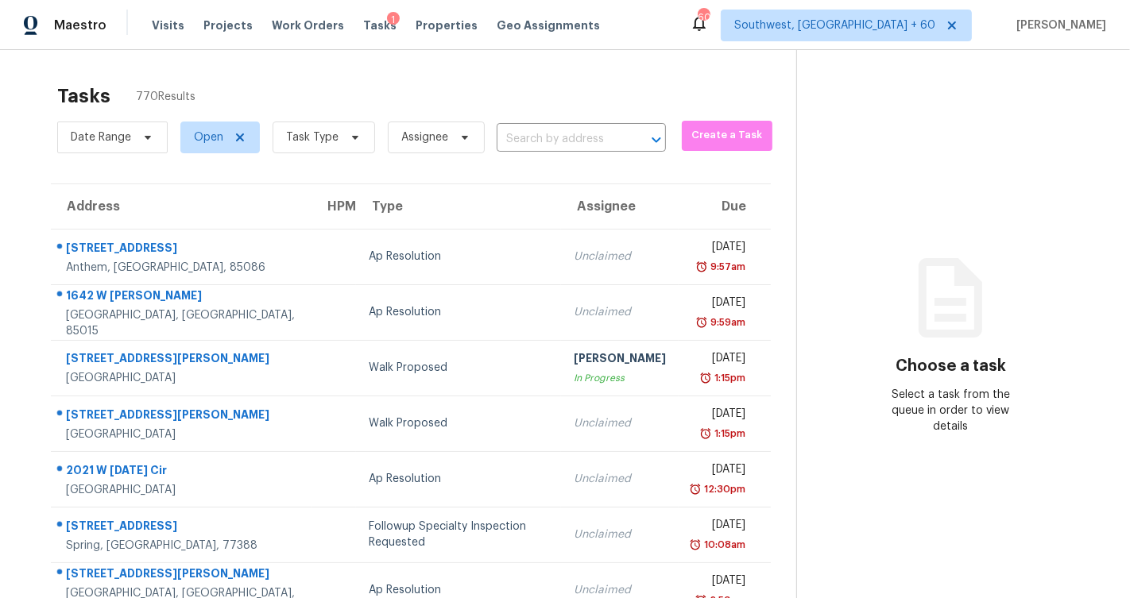
click at [167, 43] on div "Maestro Visits Projects Work Orders Tasks 1 Properties Geo Assignments 605 Sout…" at bounding box center [565, 25] width 1130 height 50
click at [163, 28] on span "Visits" at bounding box center [168, 25] width 33 height 16
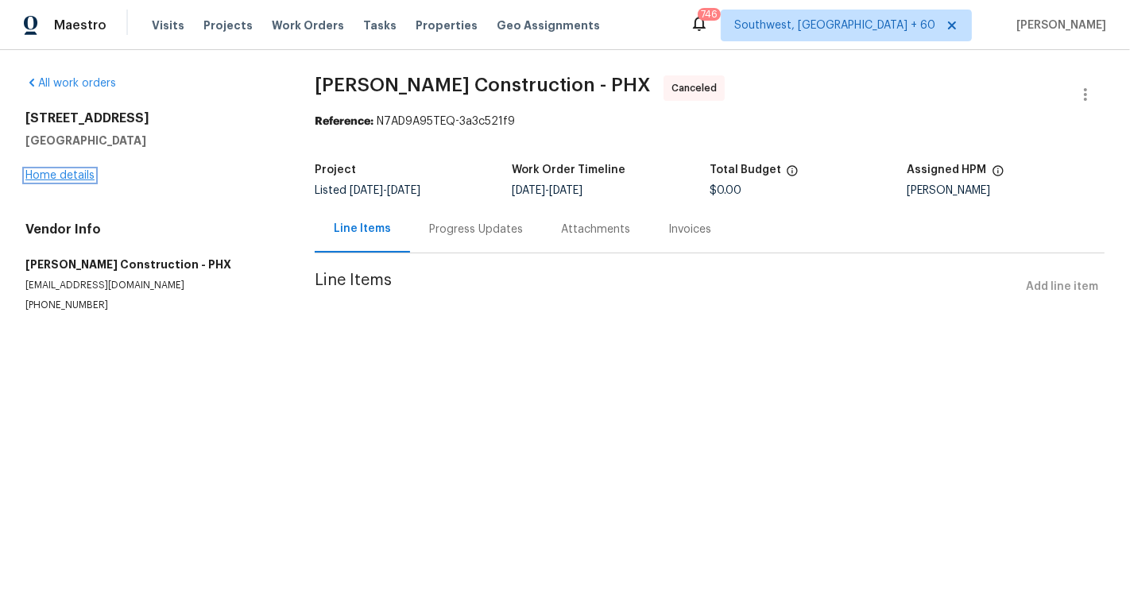
click at [54, 175] on link "Home details" at bounding box center [59, 175] width 69 height 11
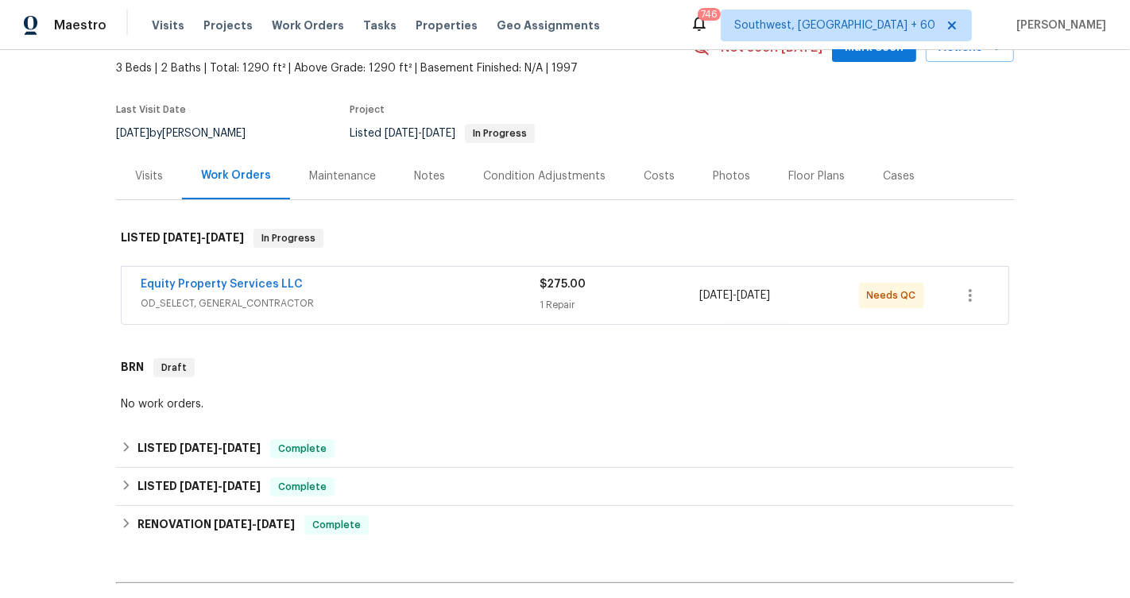
click at [654, 289] on div "$275.00" at bounding box center [619, 284] width 160 height 16
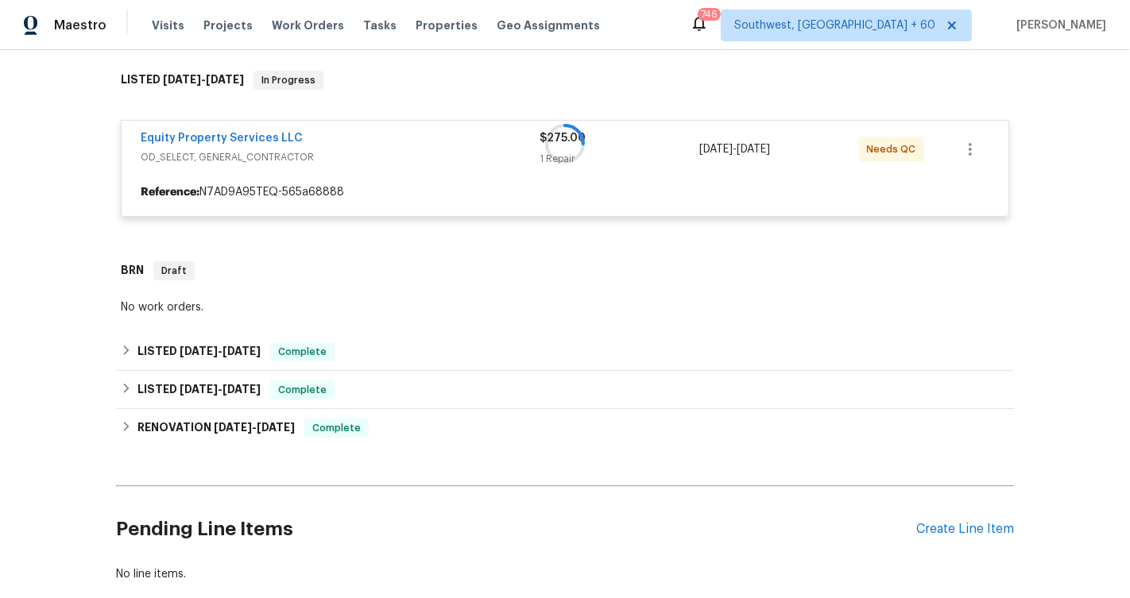
scroll to position [295, 0]
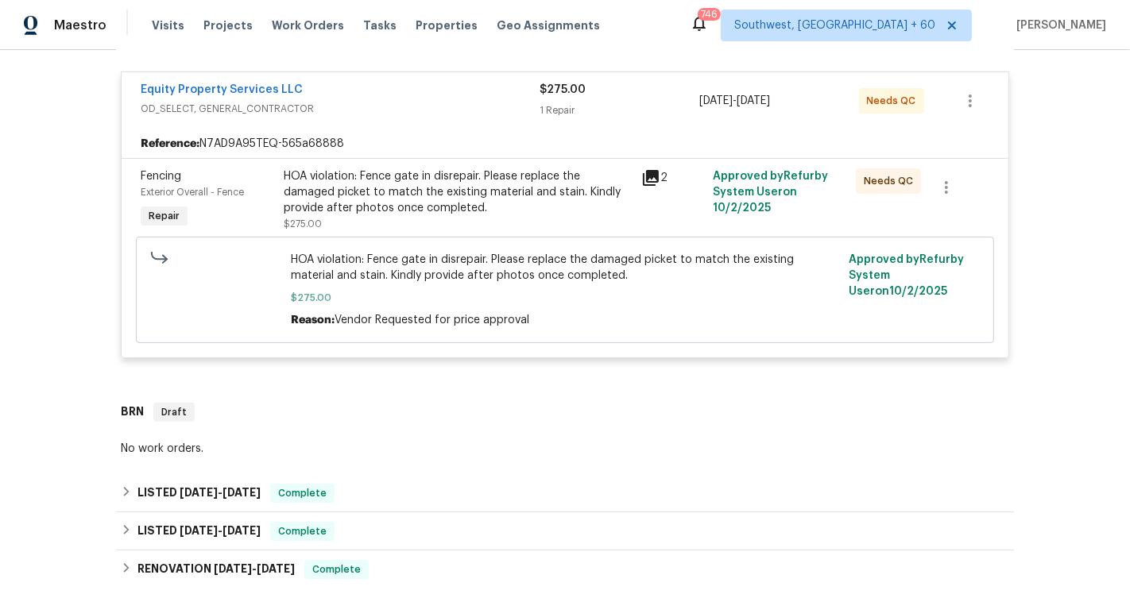
click at [416, 202] on div "HOA violation: Fence gate in disrepair. Please replace the damaged picket to ma…" at bounding box center [458, 192] width 348 height 48
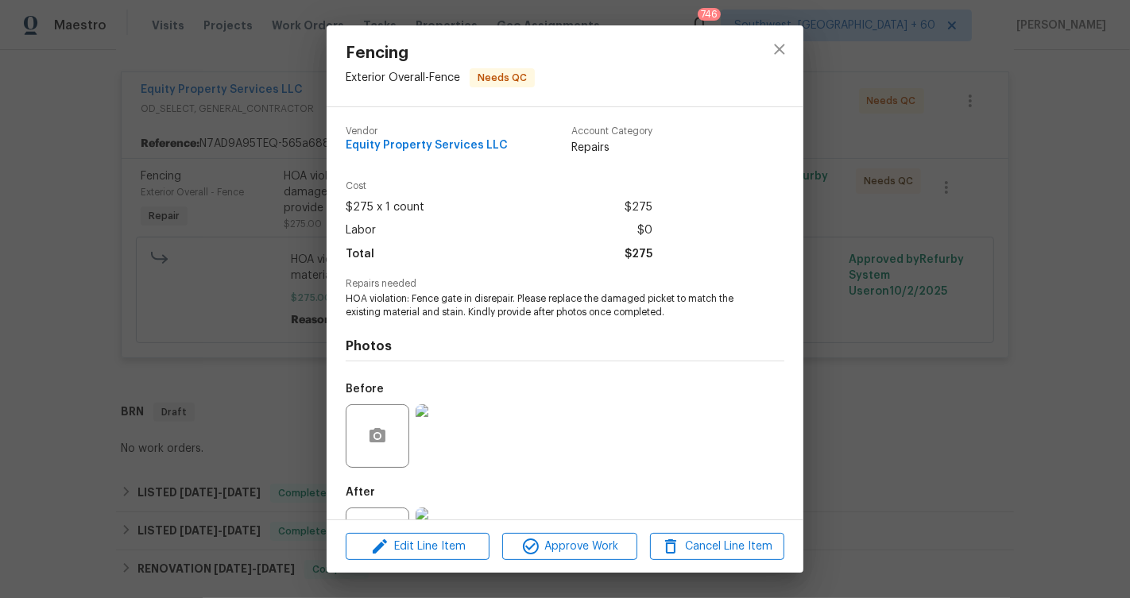
scroll to position [67, 0]
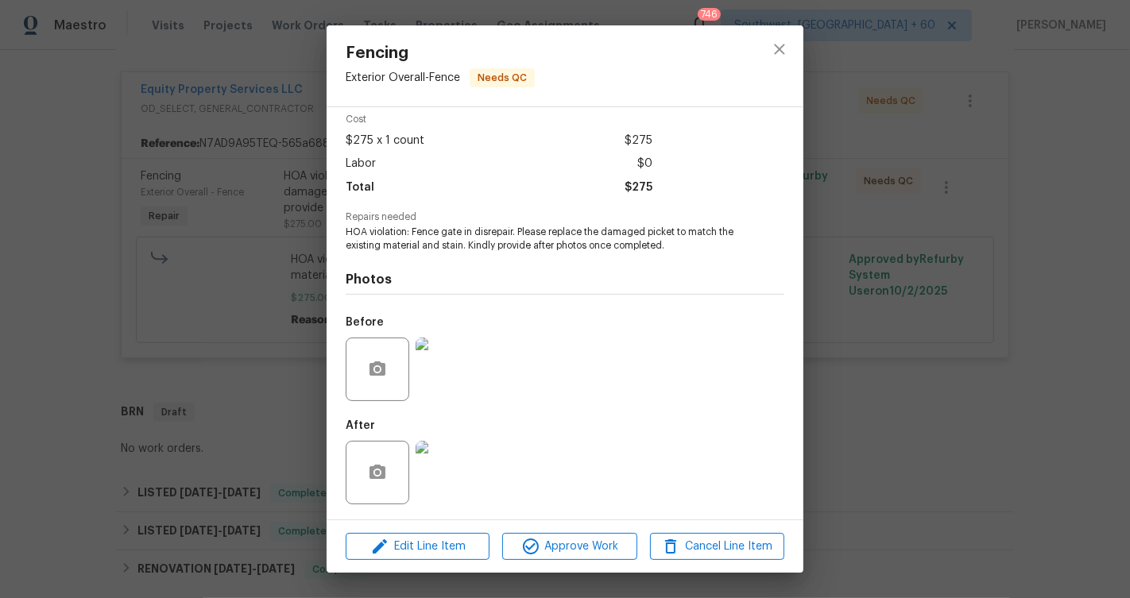
click at [464, 446] on img at bounding box center [447, 473] width 64 height 64
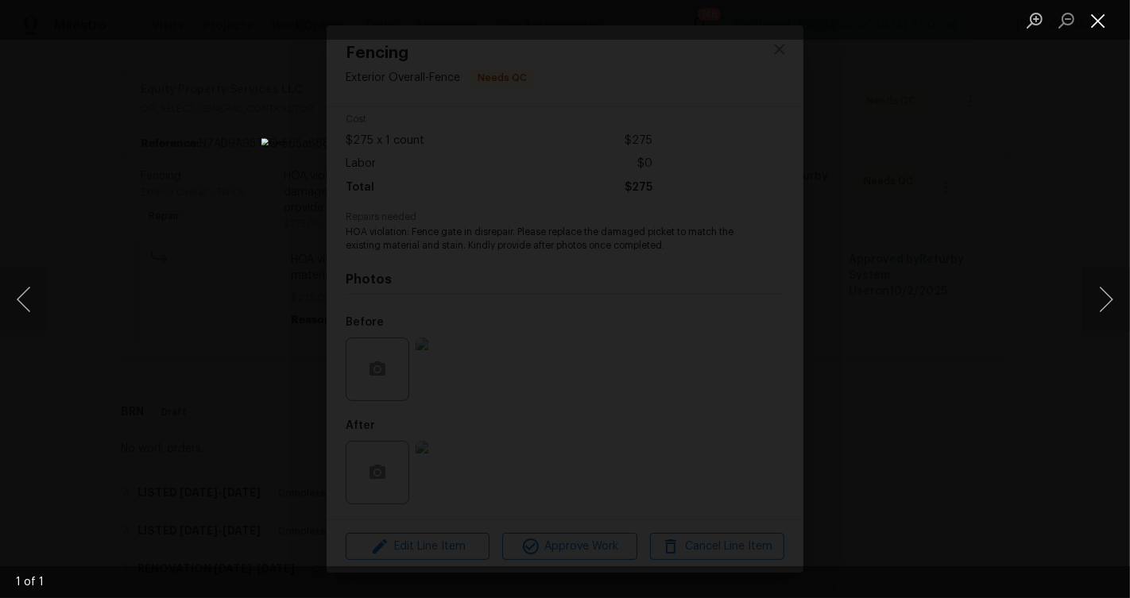
click at [1110, 14] on button "Close lightbox" at bounding box center [1098, 20] width 32 height 28
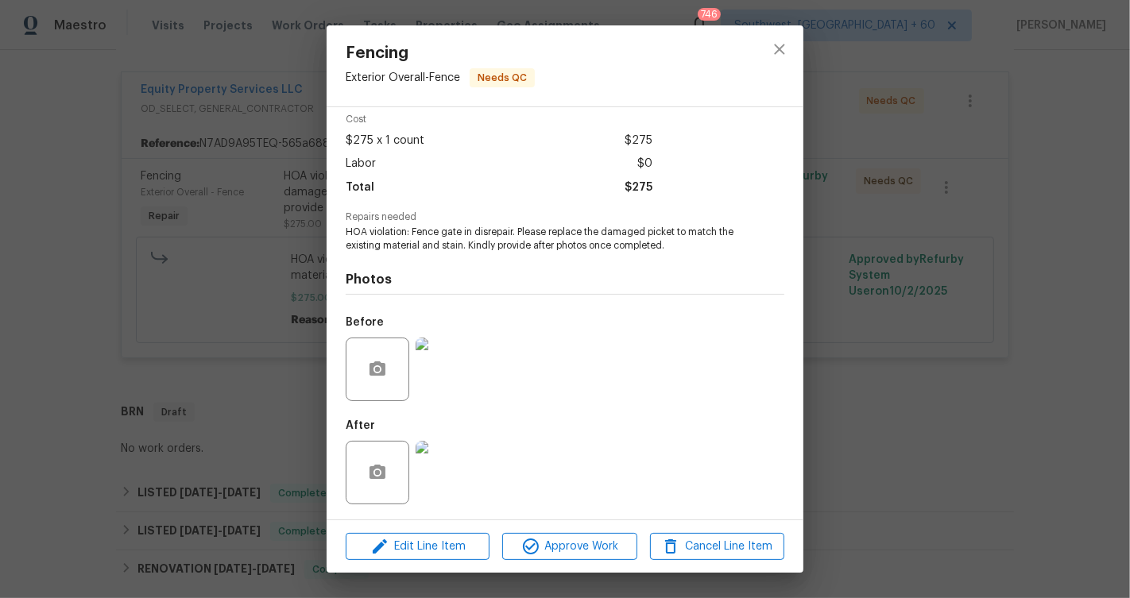
click at [917, 138] on div "Fencing Exterior Overall - Fence Needs QC Vendor Equity Property Services LLC A…" at bounding box center [565, 299] width 1130 height 598
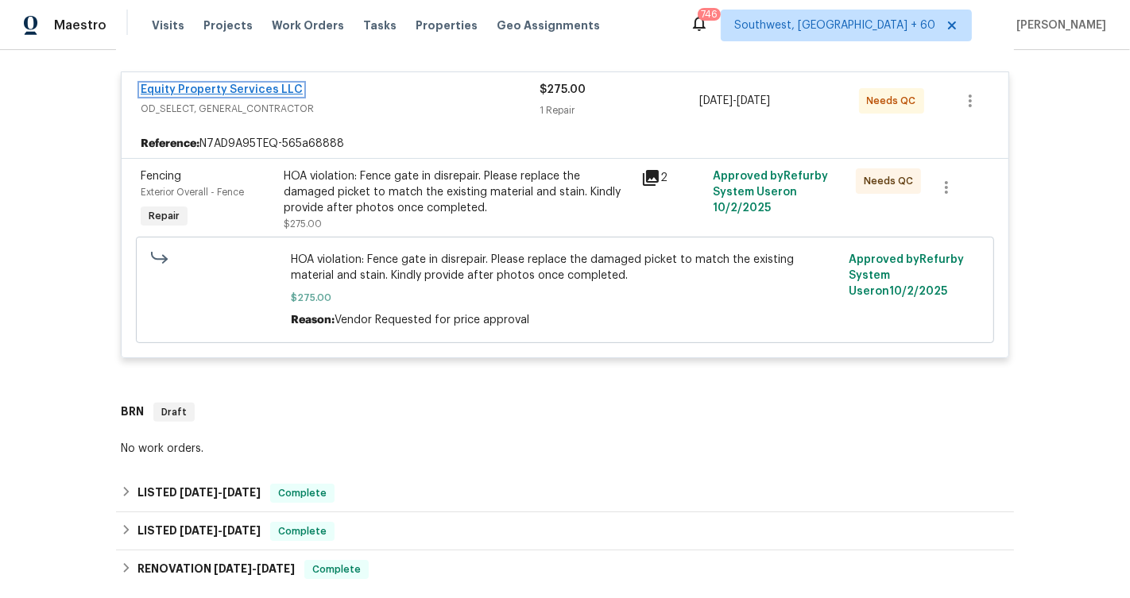
click at [222, 93] on link "Equity Property Services LLC" at bounding box center [222, 89] width 162 height 11
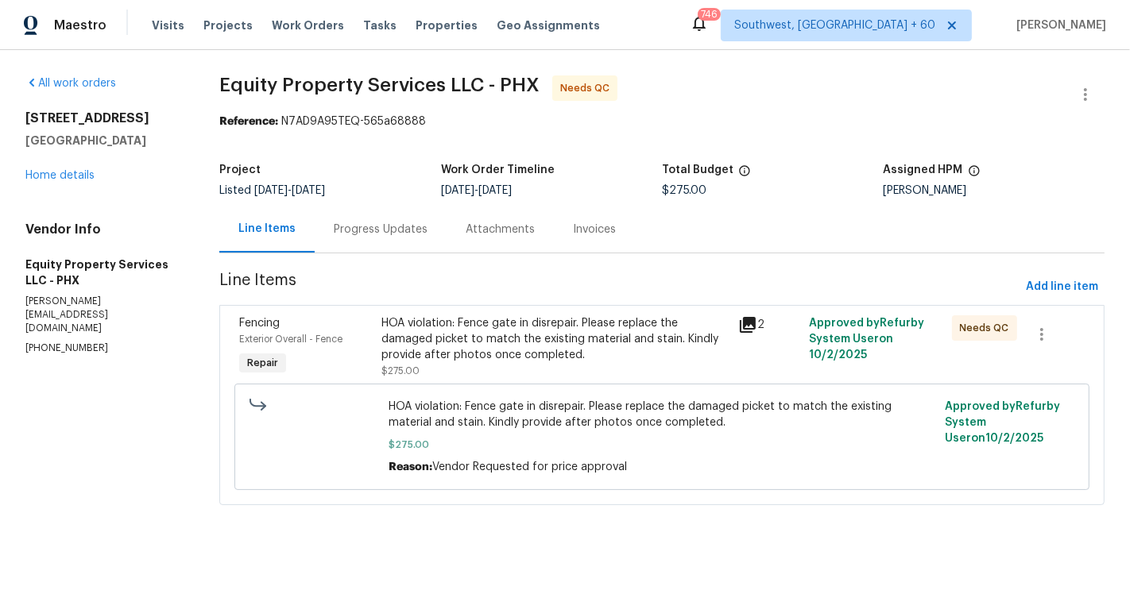
click at [378, 258] on section "Equity Property Services LLC - PHX Needs QC Reference: N7AD9A95TEQ-565a68888 Pr…" at bounding box center [661, 299] width 885 height 449
click at [377, 236] on div "Progress Updates" at bounding box center [381, 230] width 94 height 16
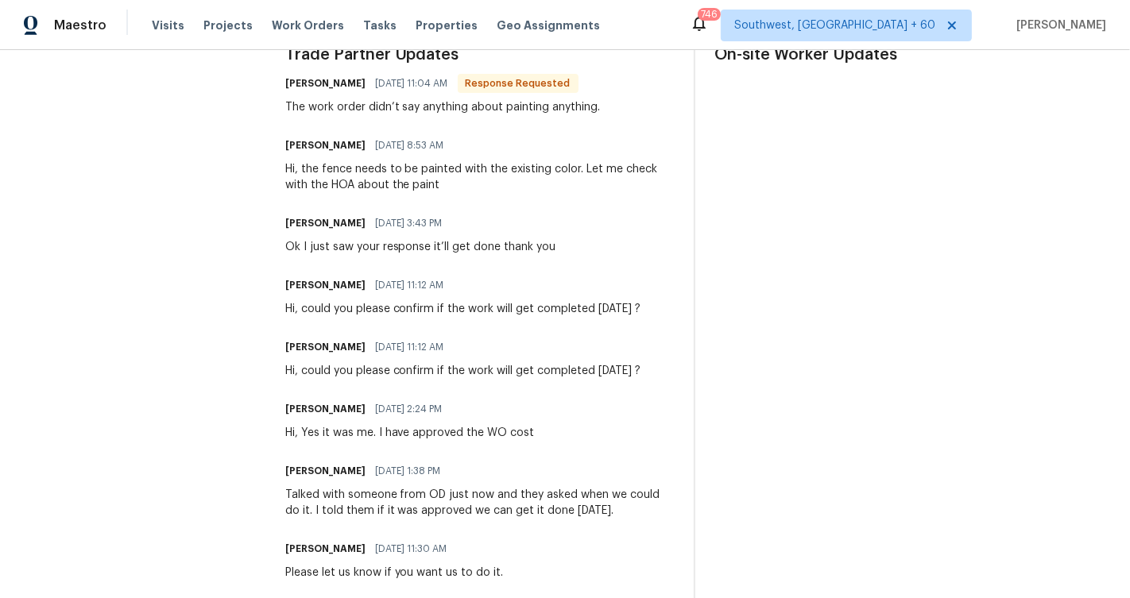
scroll to position [2, 0]
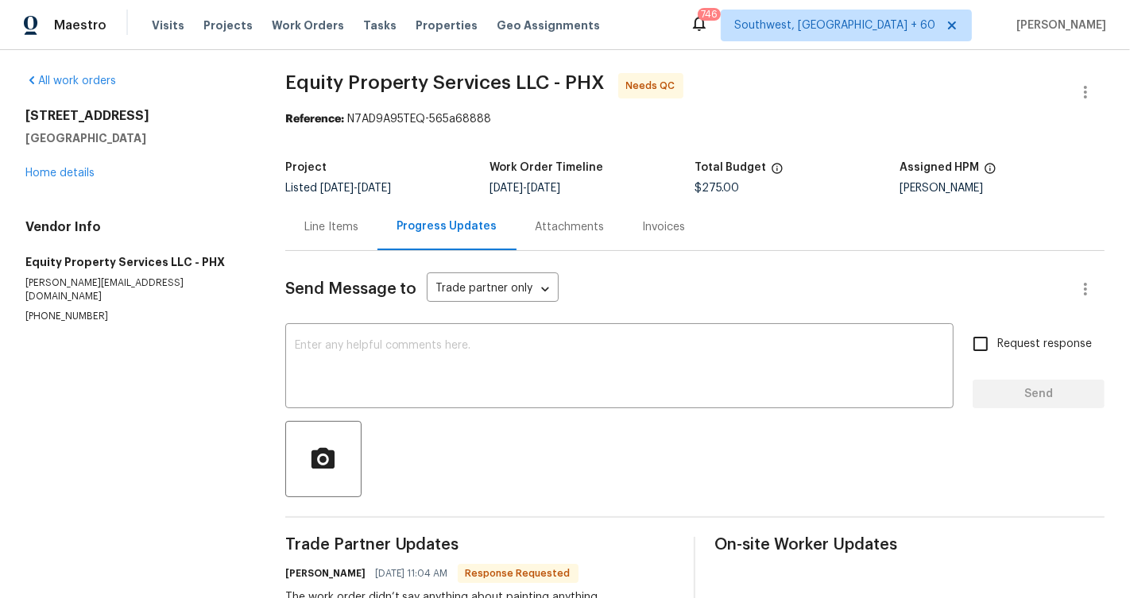
click at [302, 207] on div "Line Items" at bounding box center [331, 226] width 92 height 47
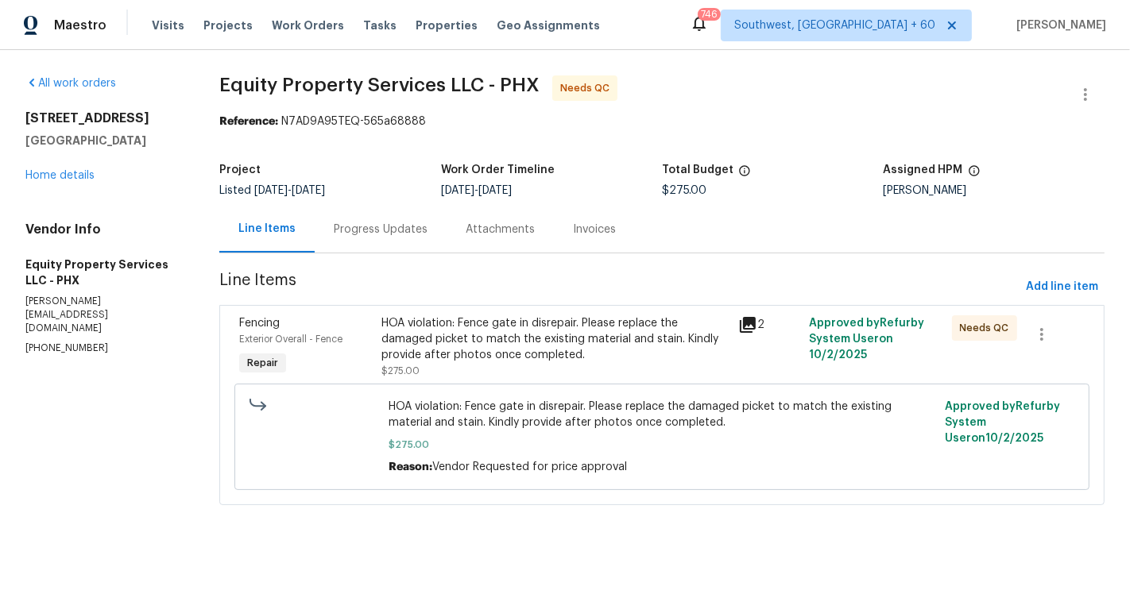
click at [562, 394] on div "HOA violation: Fence gate in disrepair. Please replace the damaged picket to ma…" at bounding box center [662, 437] width 556 height 86
click at [547, 365] on div "HOA violation: Fence gate in disrepair. Please replace the damaged picket to ma…" at bounding box center [554, 347] width 346 height 64
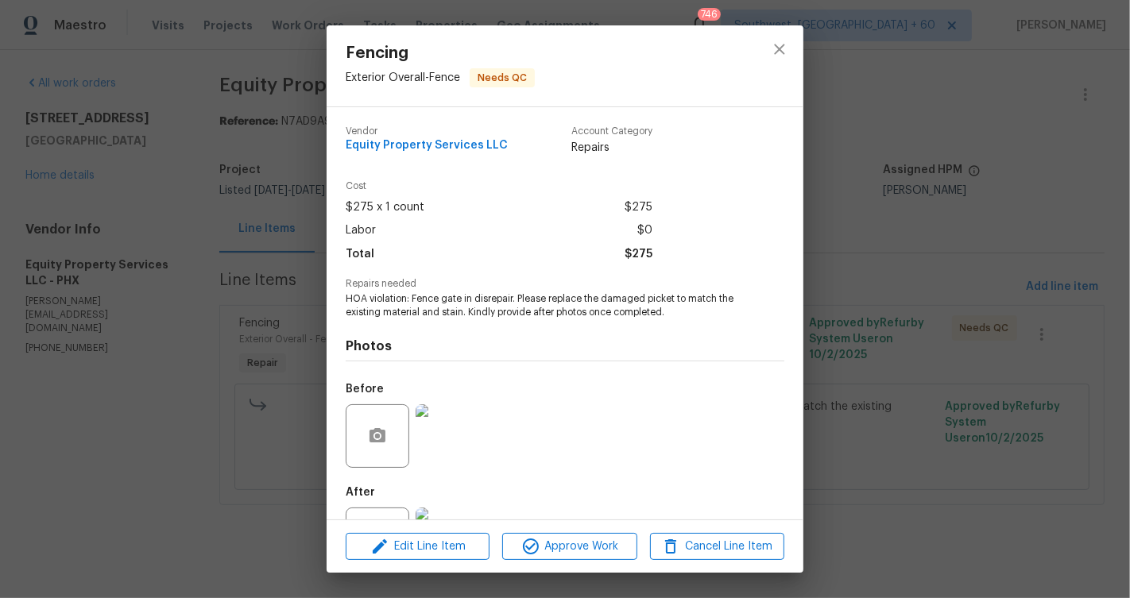
scroll to position [67, 0]
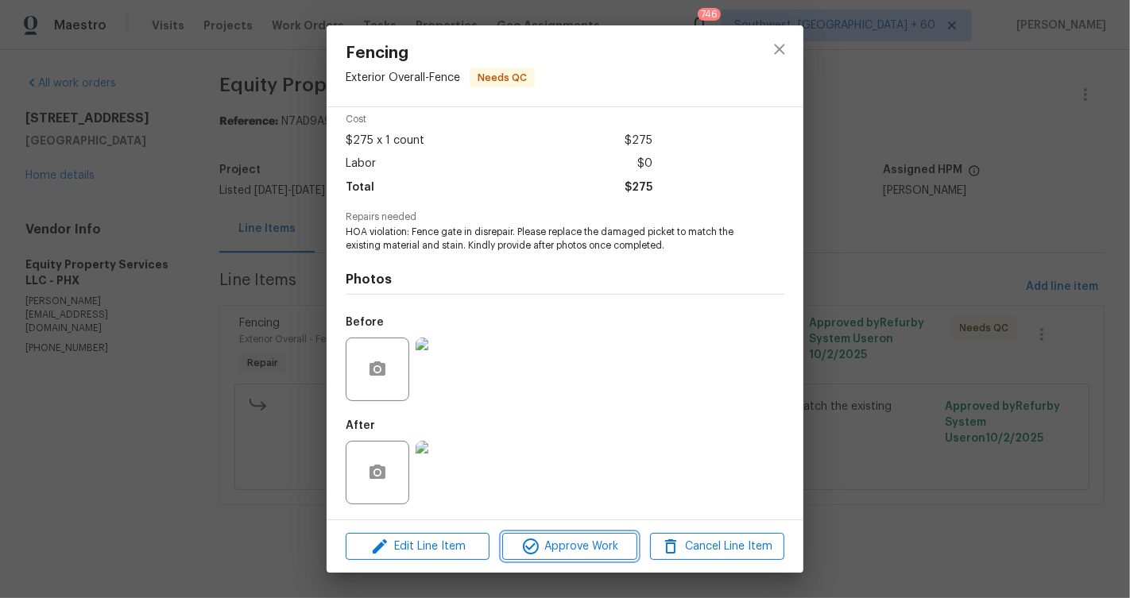
click at [562, 543] on span "Approve Work" at bounding box center [569, 547] width 125 height 20
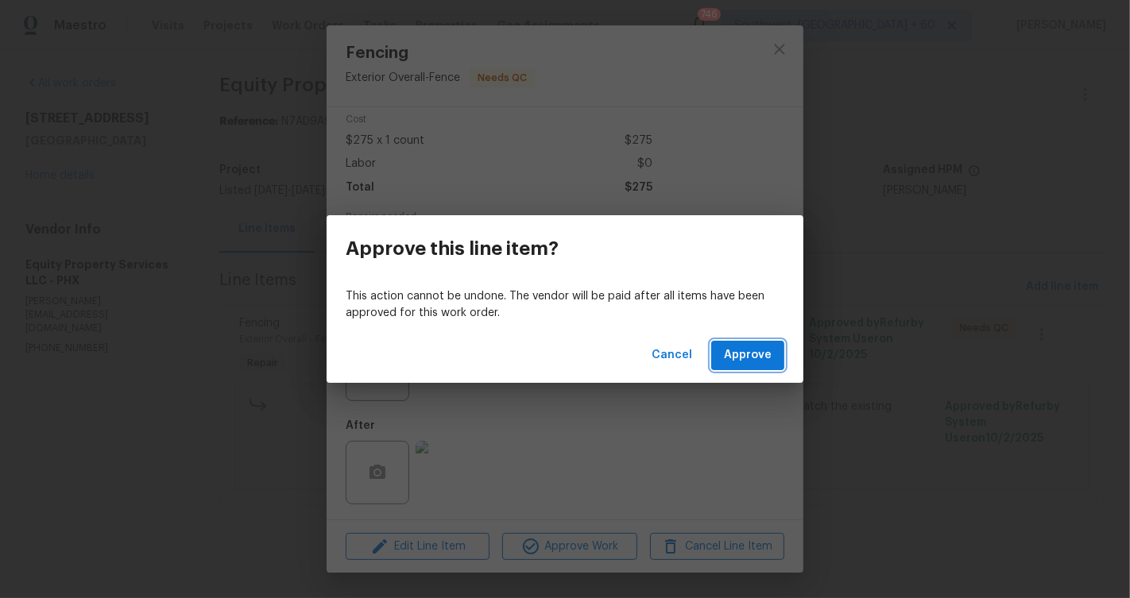
click at [772, 342] on button "Approve" at bounding box center [747, 355] width 73 height 29
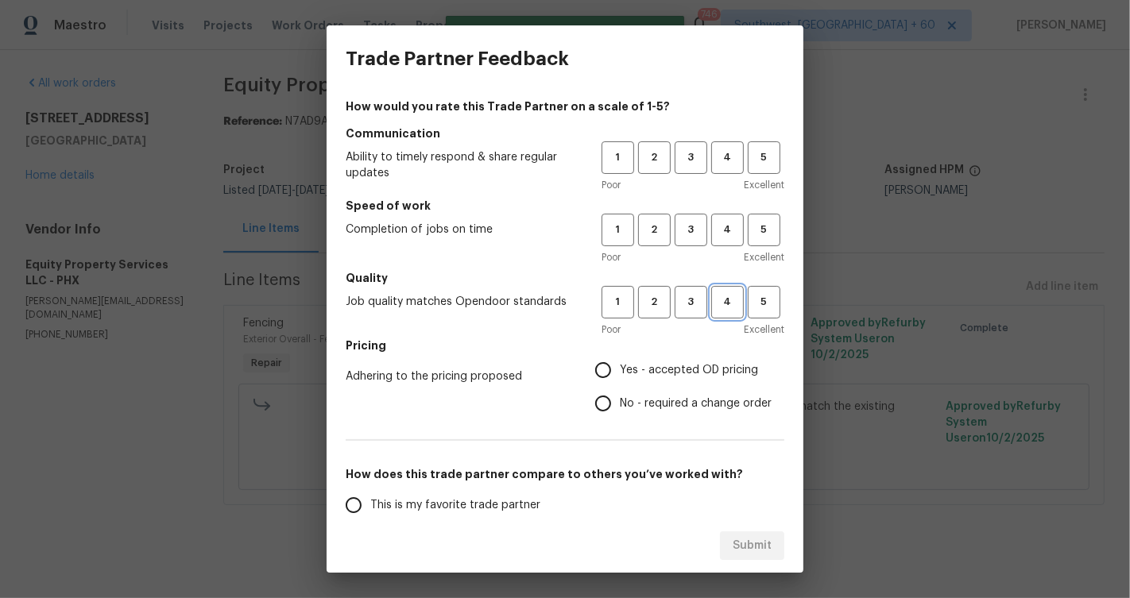
click at [728, 309] on span "4" at bounding box center [727, 302] width 29 height 18
click at [716, 228] on span "4" at bounding box center [727, 230] width 29 height 18
click at [721, 171] on button "4" at bounding box center [727, 157] width 33 height 33
click at [672, 419] on label "No - required a change order" at bounding box center [678, 403] width 185 height 33
click at [620, 419] on input "No - required a change order" at bounding box center [602, 403] width 33 height 33
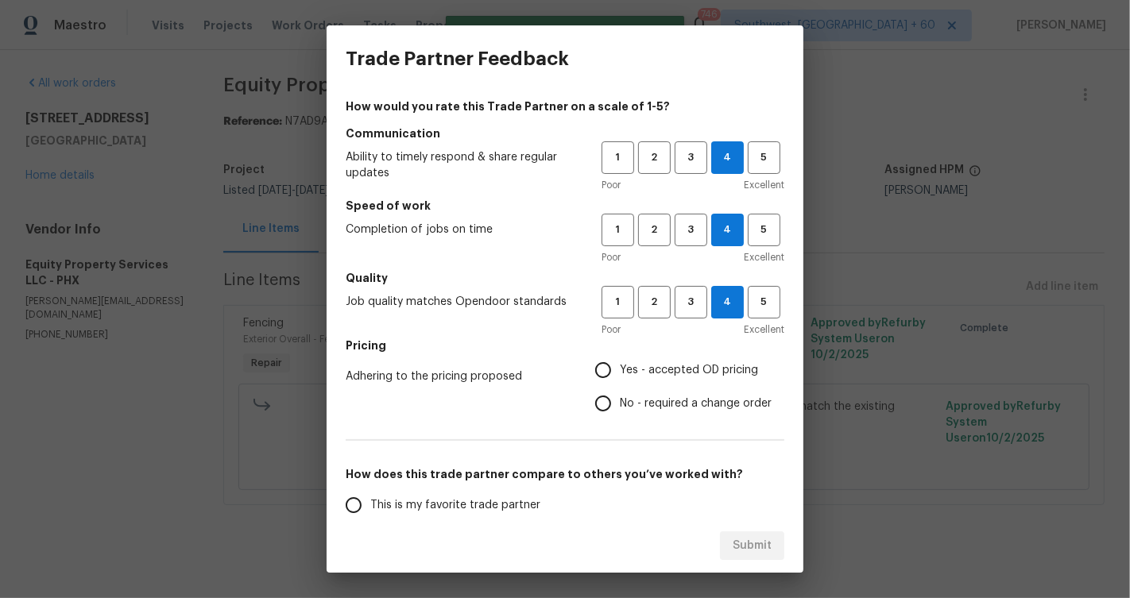
radio input "true"
click at [489, 510] on span "This is my favorite trade partner" at bounding box center [455, 505] width 170 height 17
click at [370, 510] on input "This is my favorite trade partner" at bounding box center [353, 505] width 33 height 33
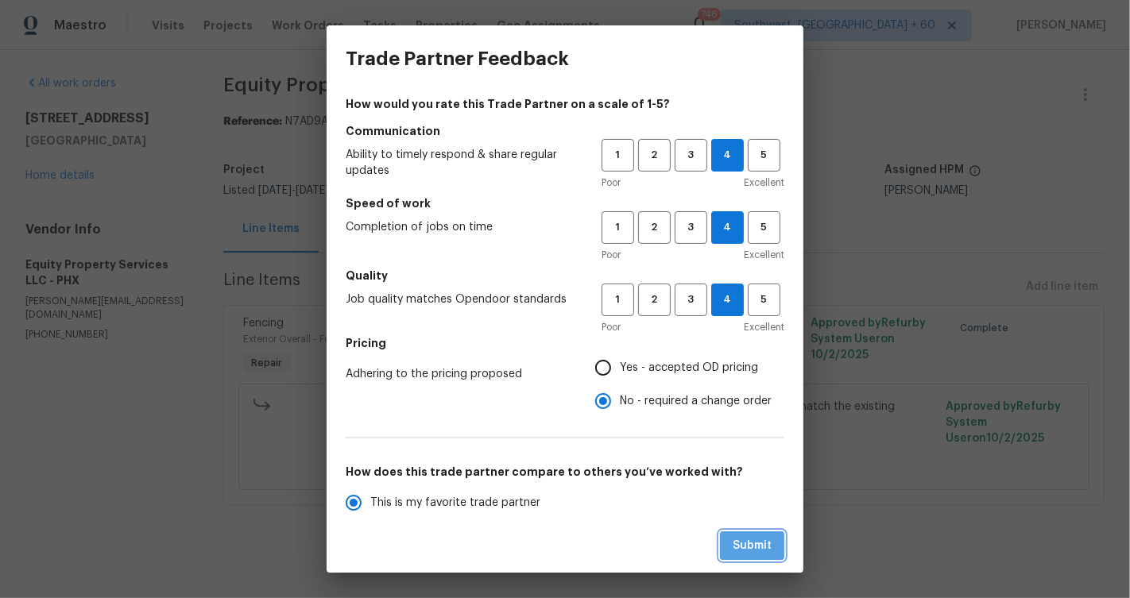
click at [723, 555] on button "Submit" at bounding box center [752, 545] width 64 height 29
radio input "true"
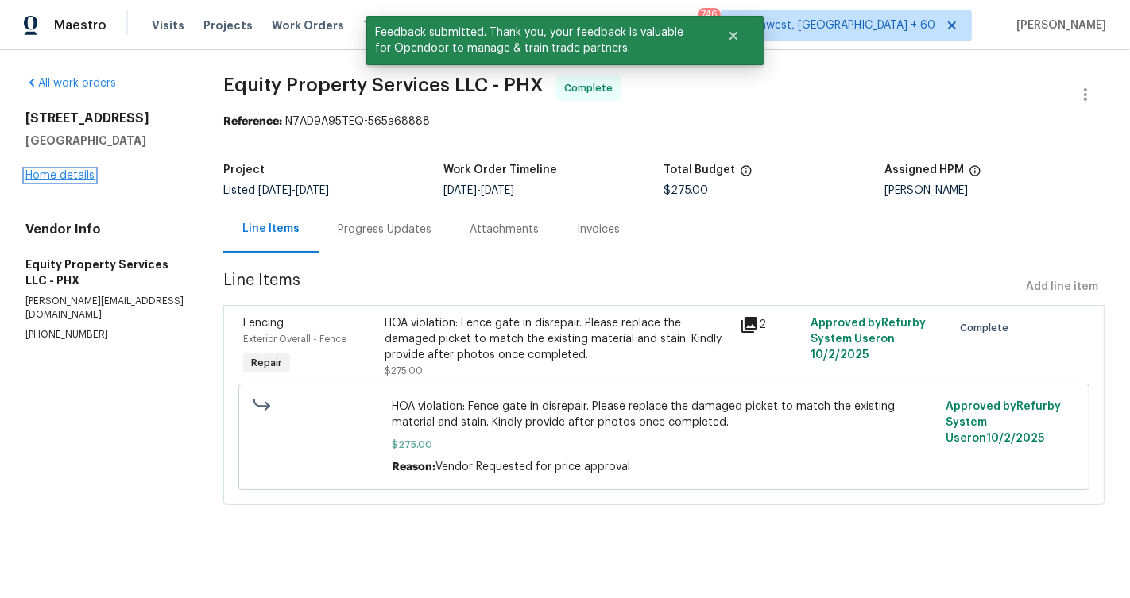
click at [68, 170] on link "Home details" at bounding box center [59, 175] width 69 height 11
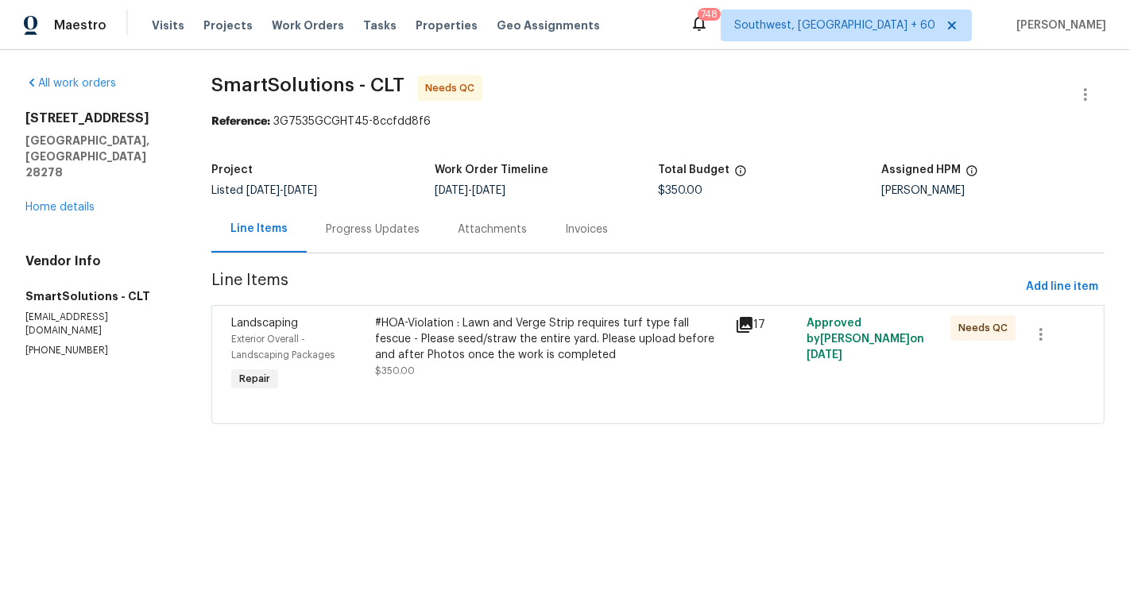
click at [358, 231] on div "Progress Updates" at bounding box center [373, 230] width 94 height 16
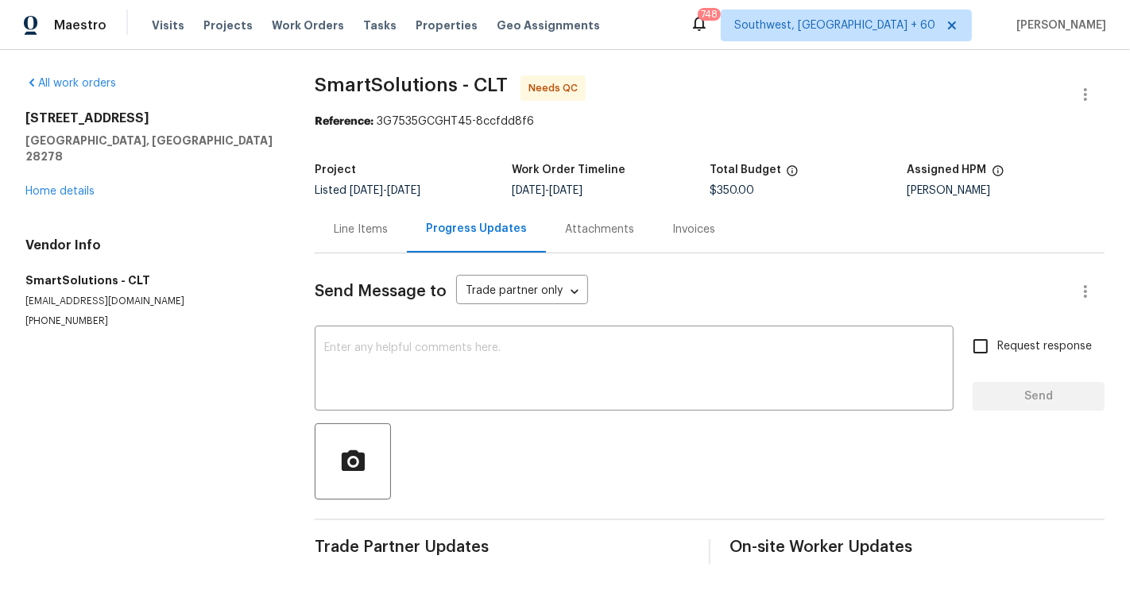
click at [376, 263] on div "Send Message to Trade partner only Trade partner only ​ x ​ Request response Se…" at bounding box center [710, 408] width 790 height 311
click at [370, 244] on div "Line Items" at bounding box center [361, 229] width 92 height 47
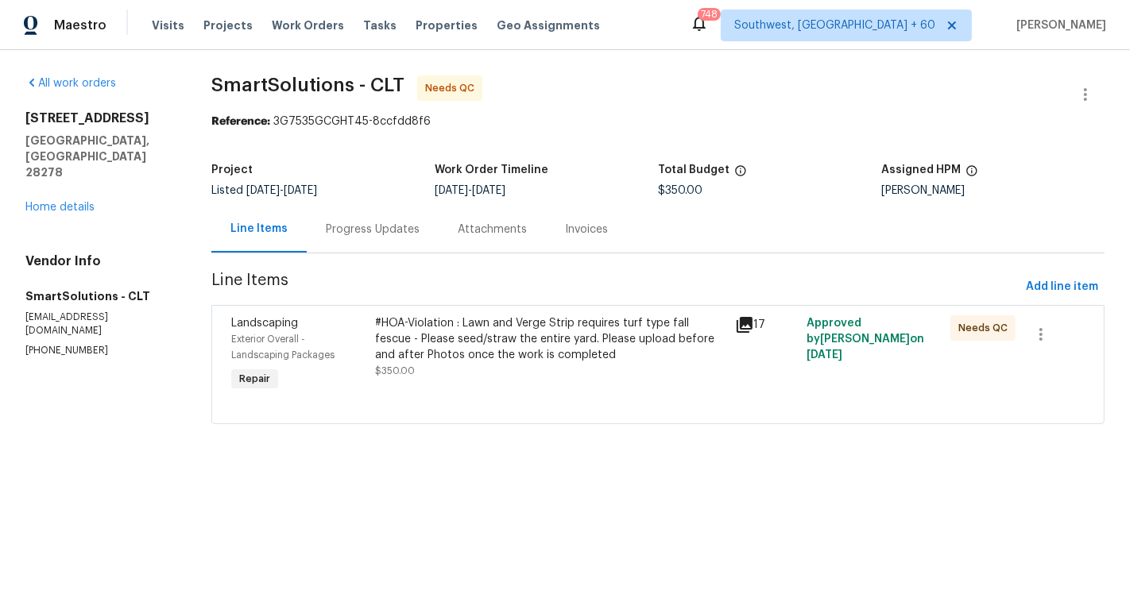
click at [516, 338] on div "#HOA-Violation : Lawn and Verge Strip requires turf type fall fescue - Please s…" at bounding box center [550, 339] width 350 height 48
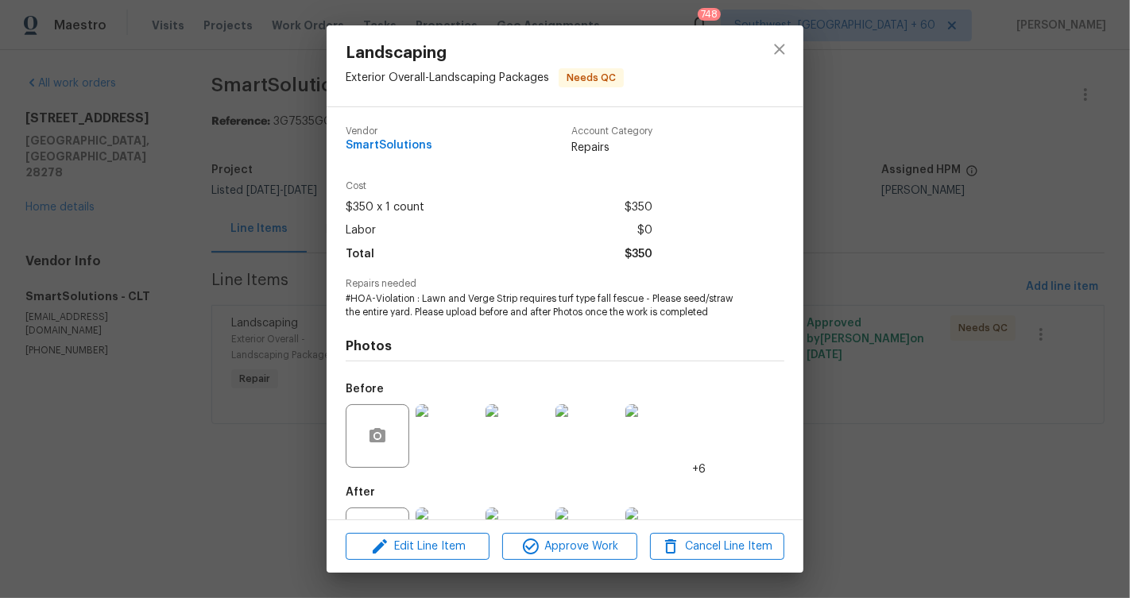
scroll to position [67, 0]
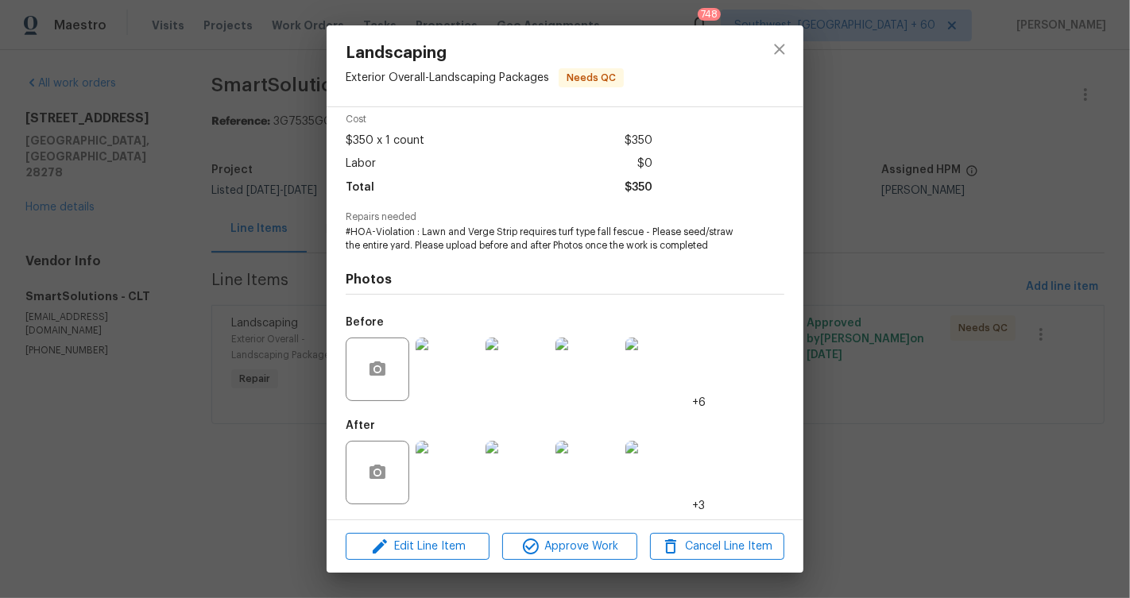
click at [443, 494] on img at bounding box center [447, 473] width 64 height 64
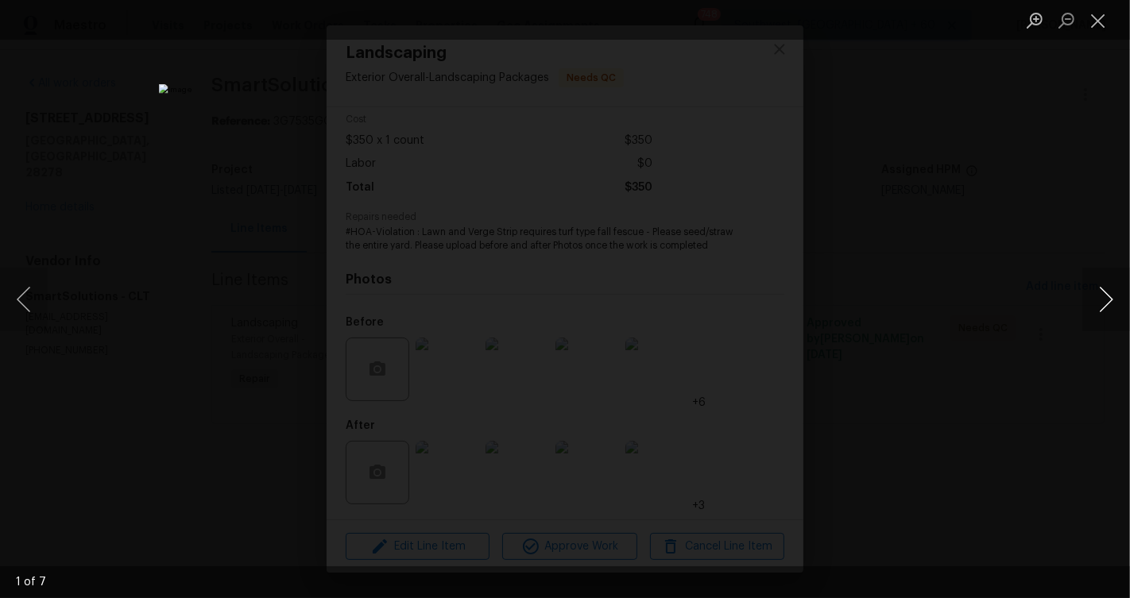
click at [1109, 303] on button "Next image" at bounding box center [1106, 300] width 48 height 64
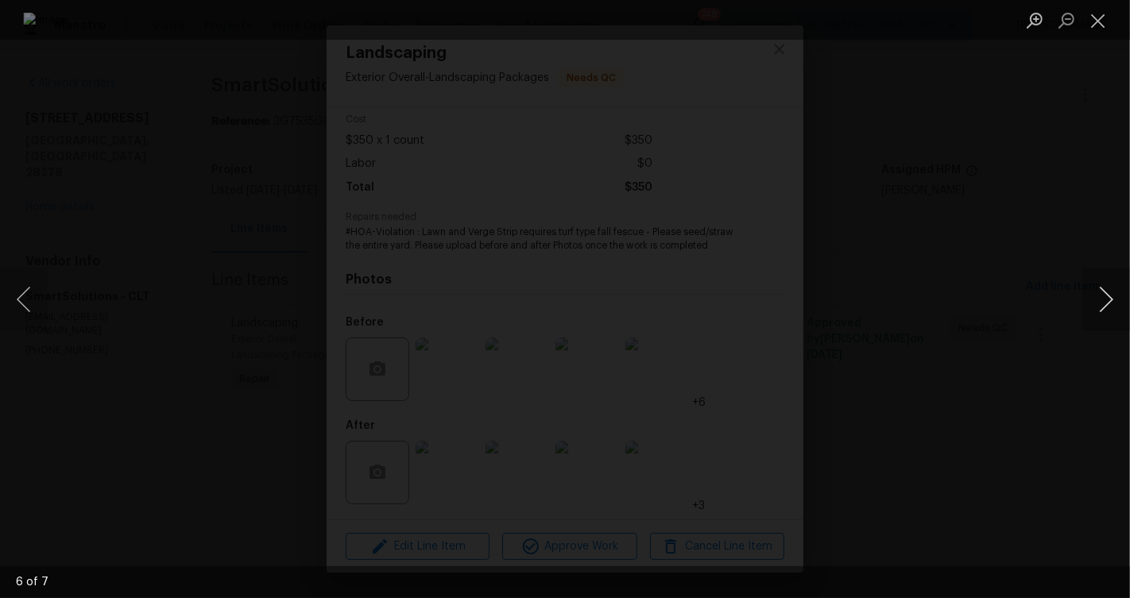
click at [1109, 303] on button "Next image" at bounding box center [1106, 300] width 48 height 64
click at [1101, 14] on button "Close lightbox" at bounding box center [1098, 20] width 32 height 28
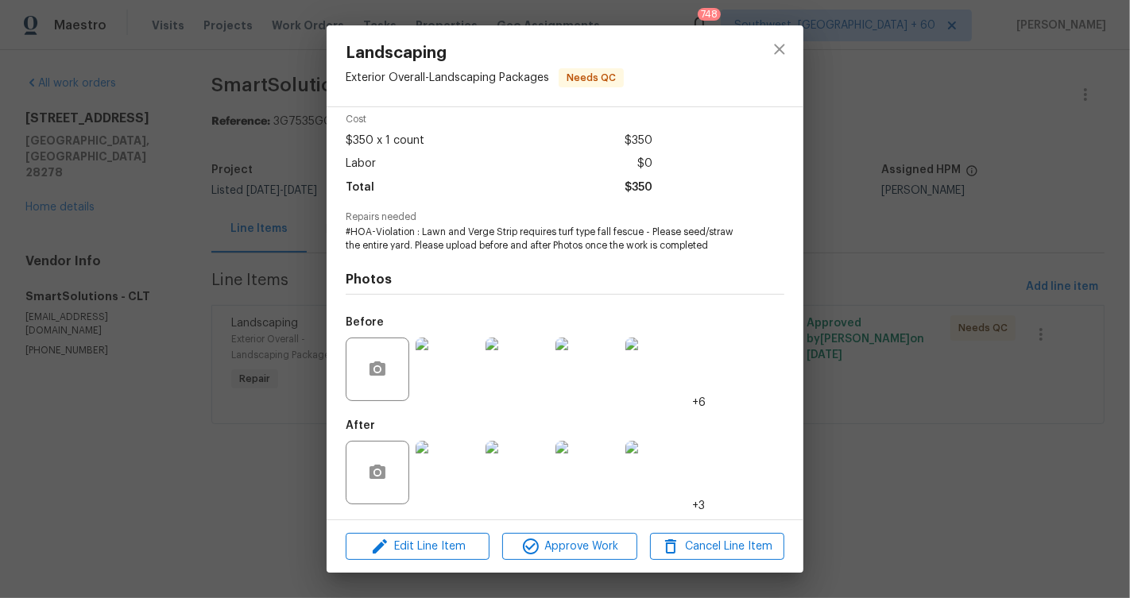
click at [191, 357] on div "Landscaping Exterior Overall - Landscaping Packages Needs QC Vendor SmartSoluti…" at bounding box center [565, 299] width 1130 height 598
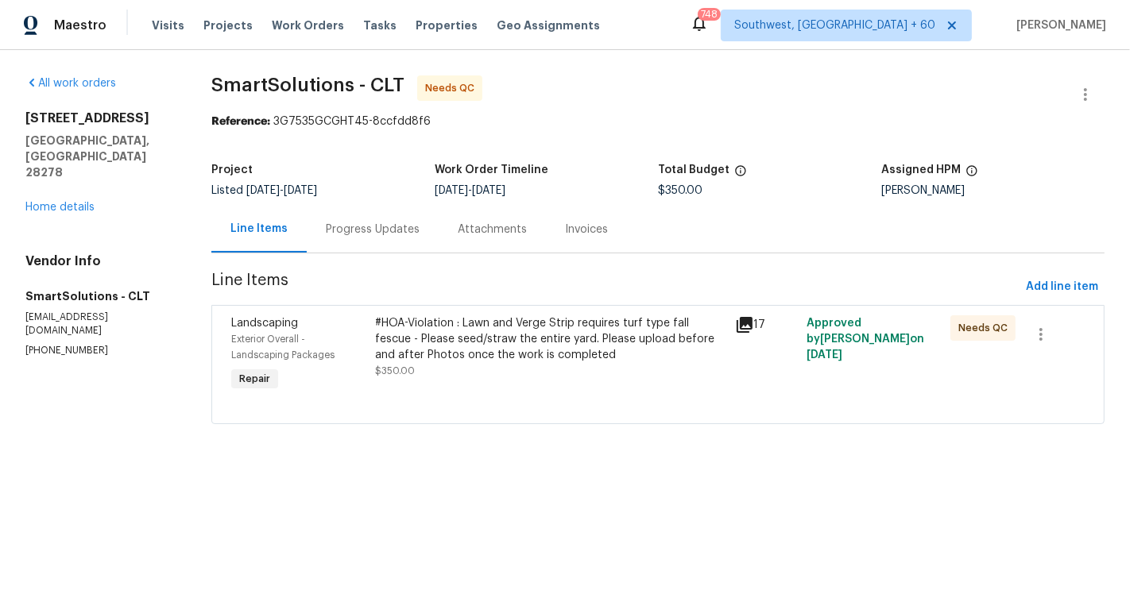
click at [338, 231] on div "Progress Updates" at bounding box center [373, 230] width 94 height 16
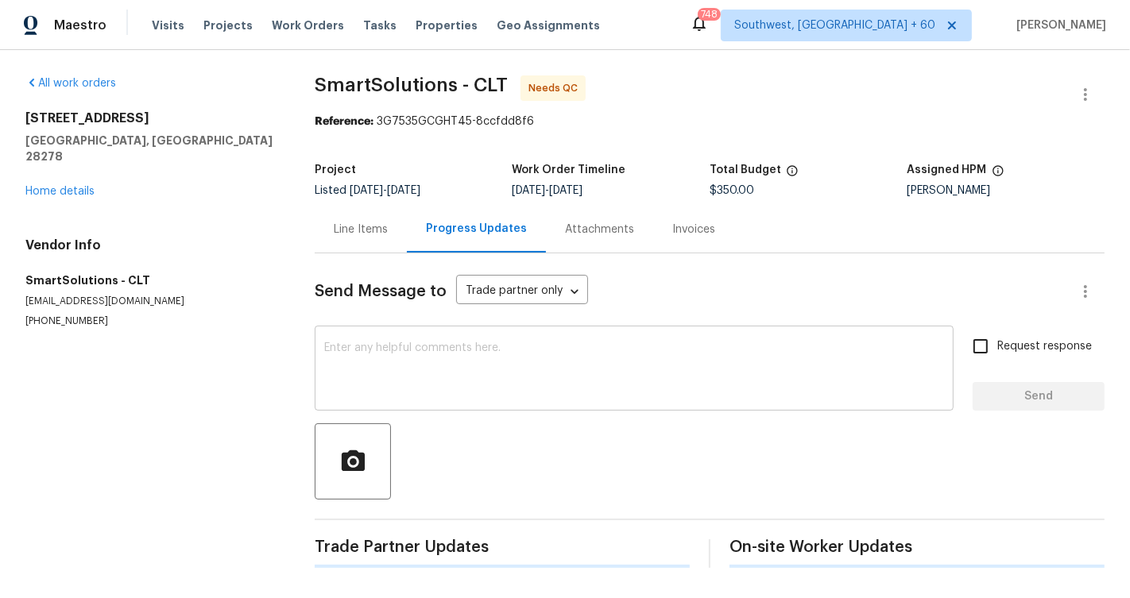
click at [395, 378] on textarea at bounding box center [634, 370] width 620 height 56
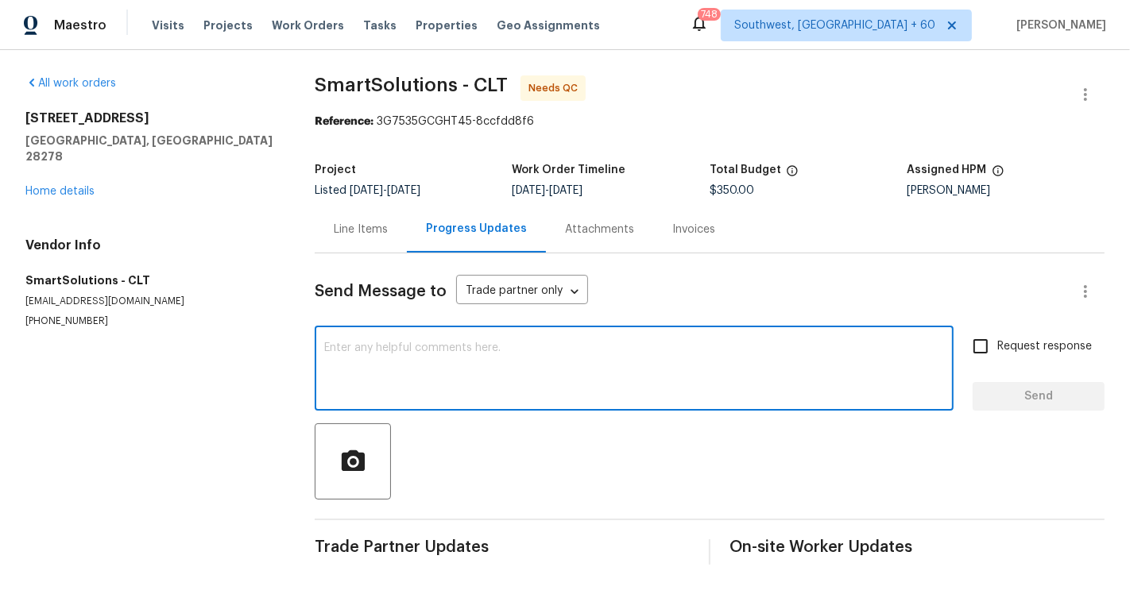
click at [481, 368] on textarea at bounding box center [634, 370] width 620 height 56
type textarea "Hi, could you please attach the clear photos ?"
click at [1040, 352] on span "Request response" at bounding box center [1044, 346] width 95 height 17
click at [997, 352] on input "Request response" at bounding box center [980, 346] width 33 height 33
checkbox input "true"
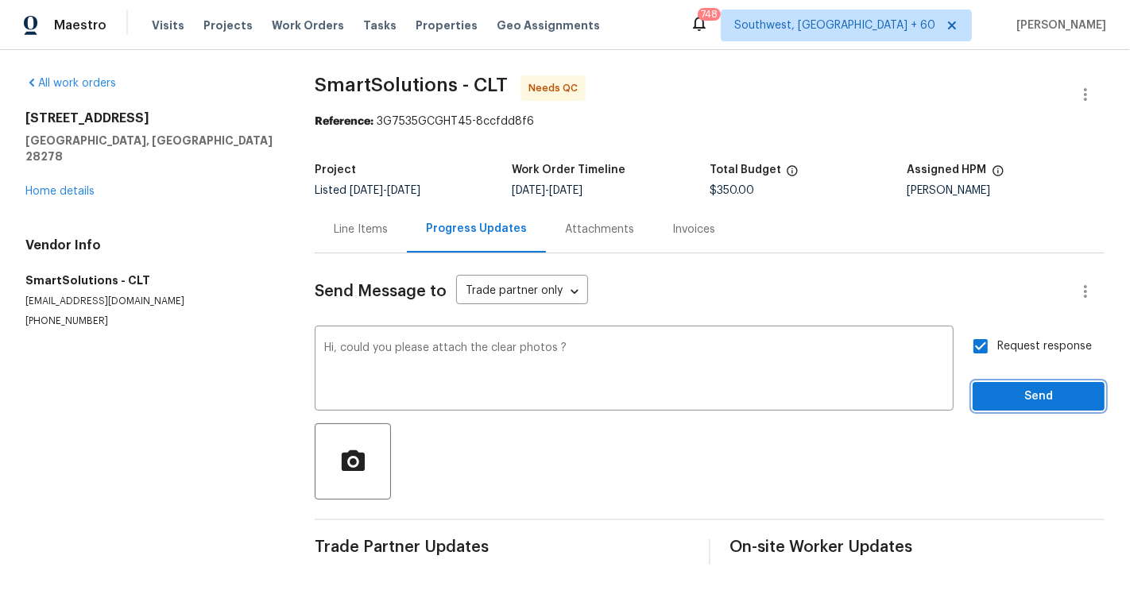
click at [1045, 404] on span "Send" at bounding box center [1038, 397] width 106 height 20
